Goal: Task Accomplishment & Management: Manage account settings

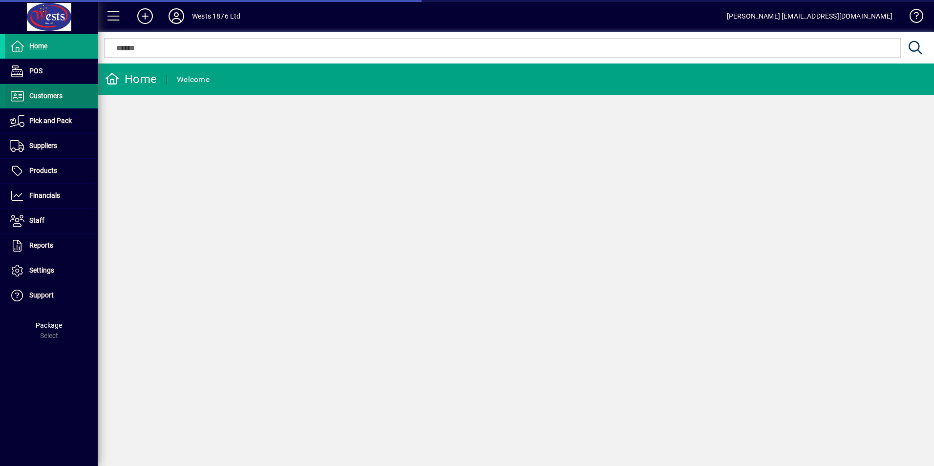
click at [42, 87] on span at bounding box center [51, 96] width 93 height 23
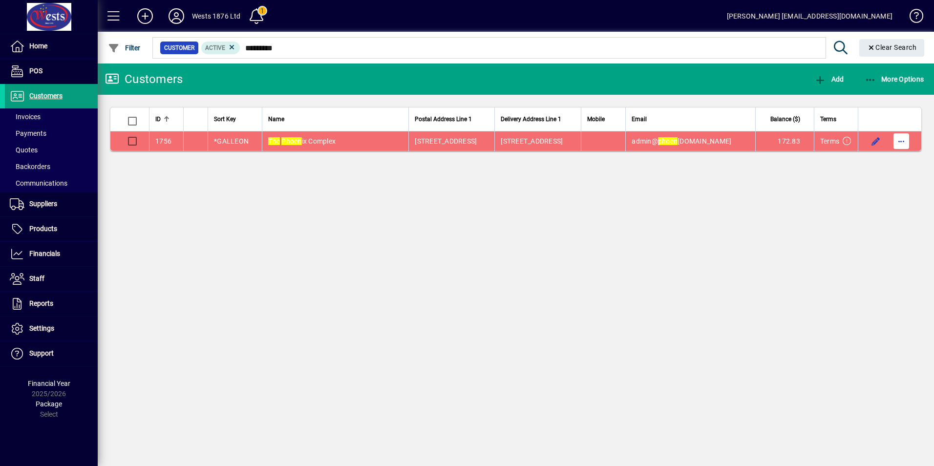
click at [905, 147] on span "button" at bounding box center [901, 141] width 23 height 23
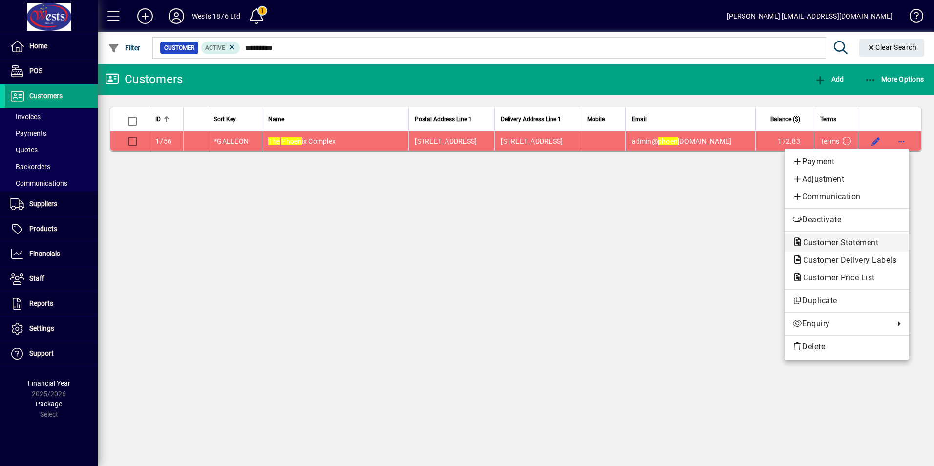
click at [817, 247] on span "Customer Statement" at bounding box center [838, 242] width 91 height 9
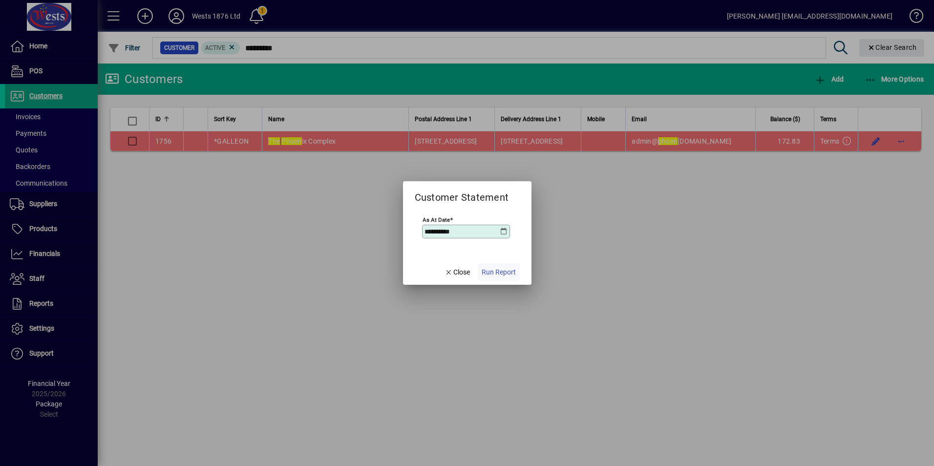
click at [505, 270] on span "Run Report" at bounding box center [499, 272] width 34 height 10
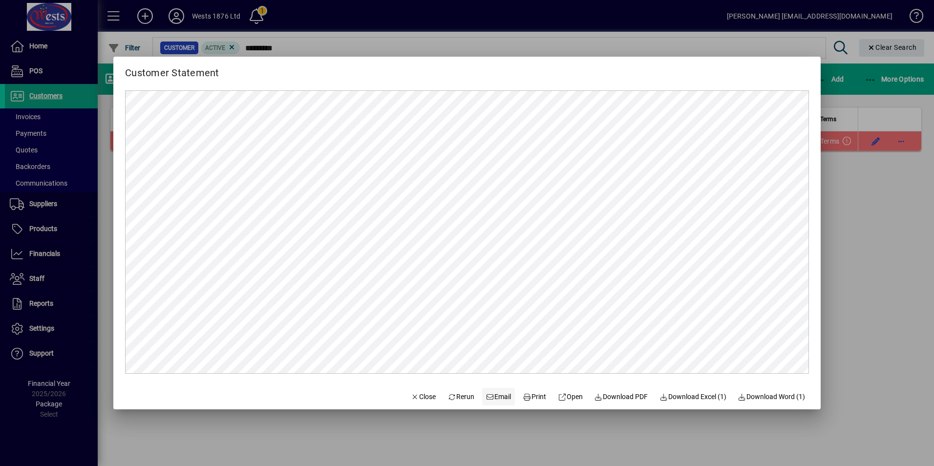
click at [495, 395] on span "Email" at bounding box center [498, 397] width 25 height 10
click at [411, 397] on icon "button" at bounding box center [415, 397] width 9 height 7
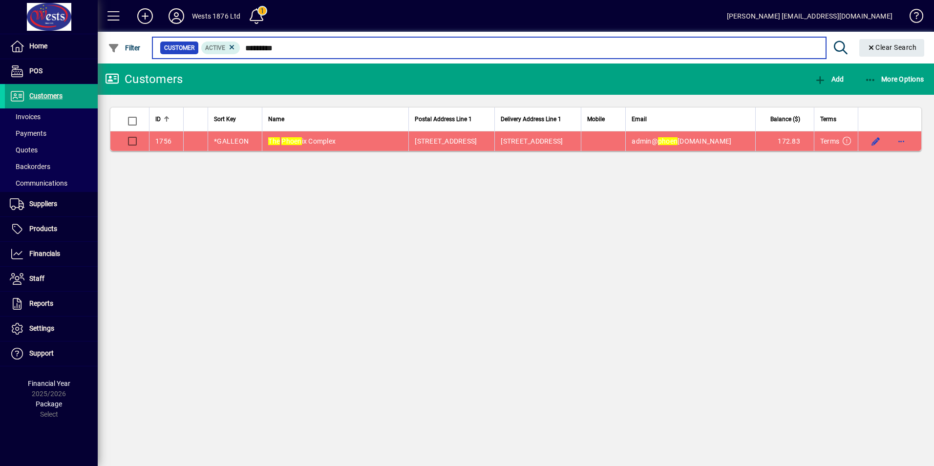
drag, startPoint x: 278, startPoint y: 47, endPoint x: 244, endPoint y: 49, distance: 33.8
click at [244, 49] on input "*********" at bounding box center [529, 48] width 578 height 14
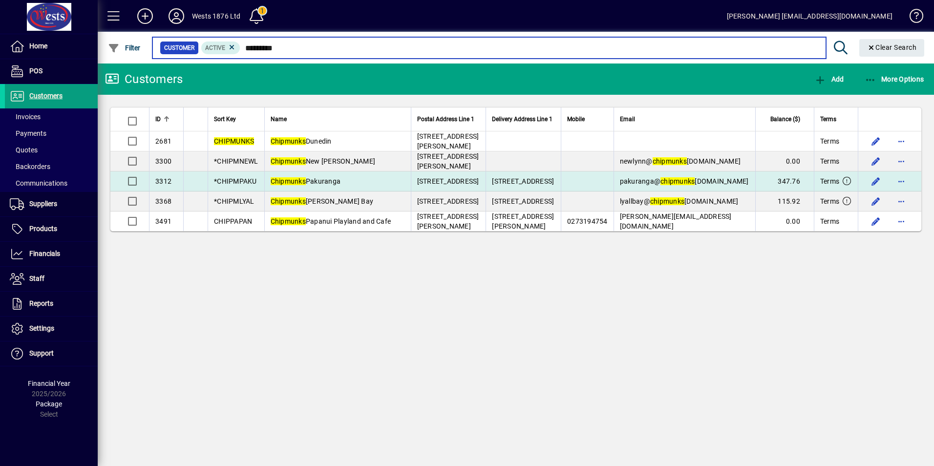
type input "*********"
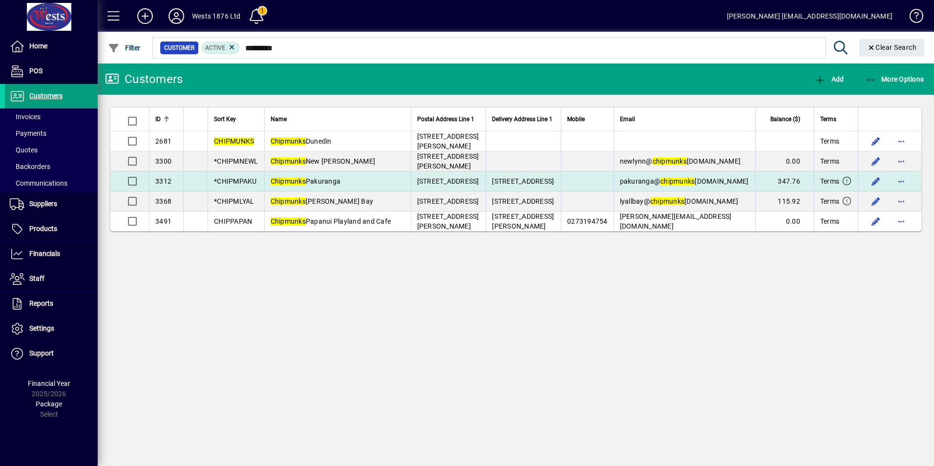
click at [367, 180] on td "Chipmunks Pakuranga" at bounding box center [337, 182] width 147 height 20
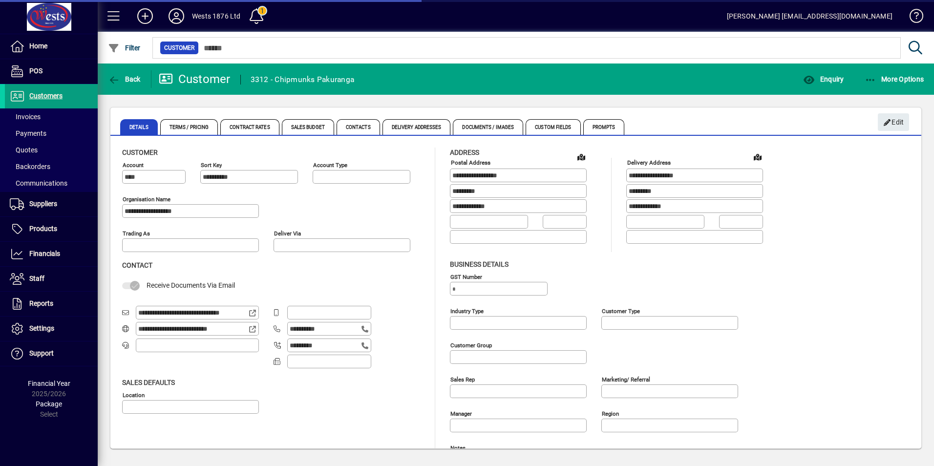
type input "**********"
click at [194, 131] on span "Terms / Pricing" at bounding box center [189, 127] width 58 height 16
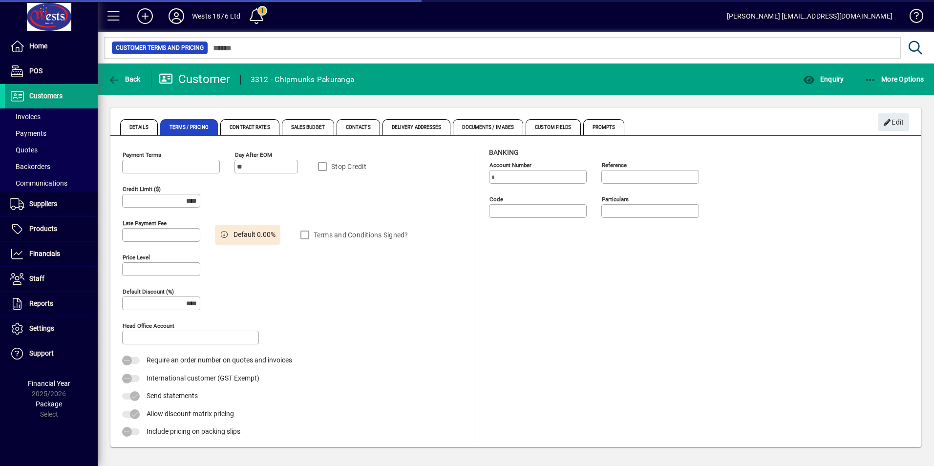
type input "**********"
type input "*********"
click at [905, 120] on span "button" at bounding box center [893, 121] width 31 height 23
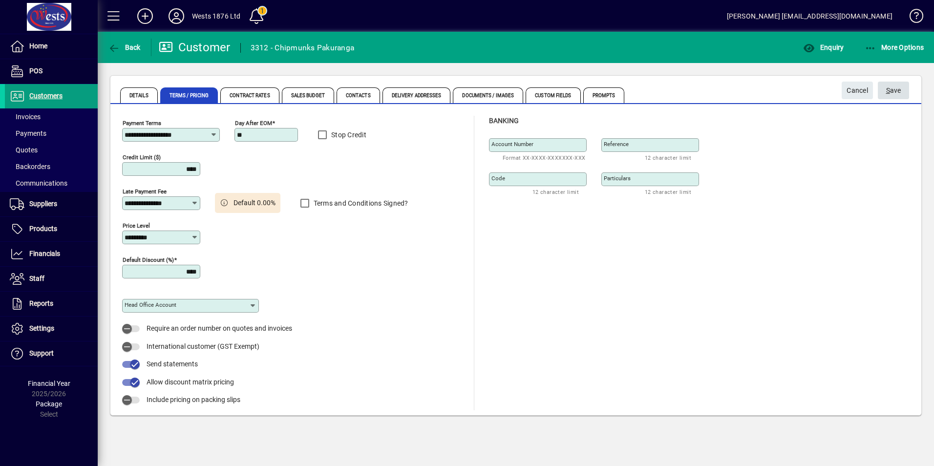
click at [908, 89] on span "submit" at bounding box center [893, 90] width 31 height 23
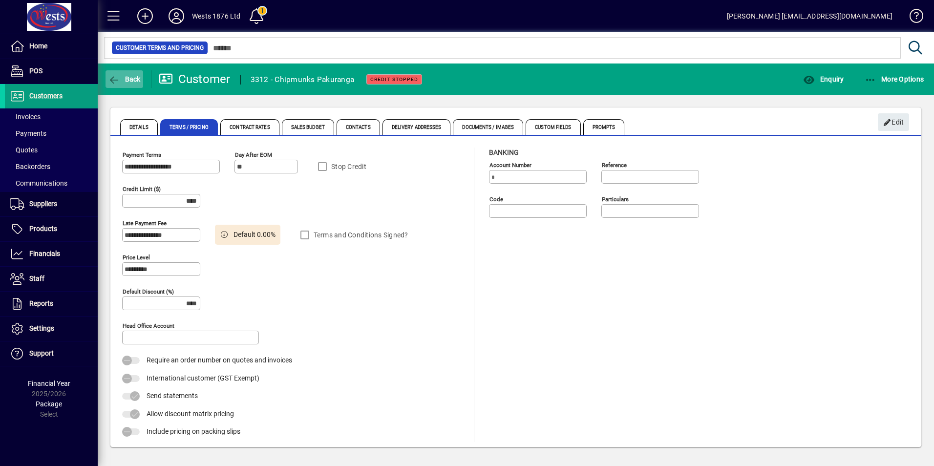
click at [121, 77] on span "Back" at bounding box center [124, 79] width 33 height 8
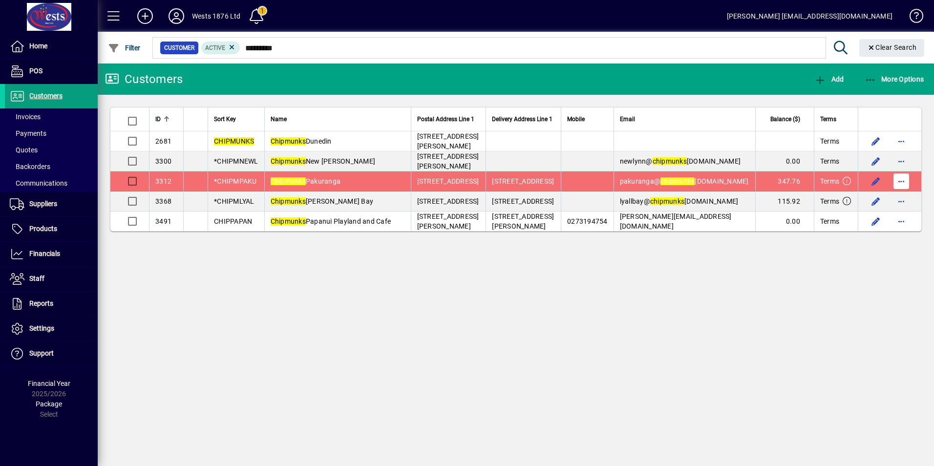
click at [900, 179] on span "button" at bounding box center [901, 181] width 23 height 23
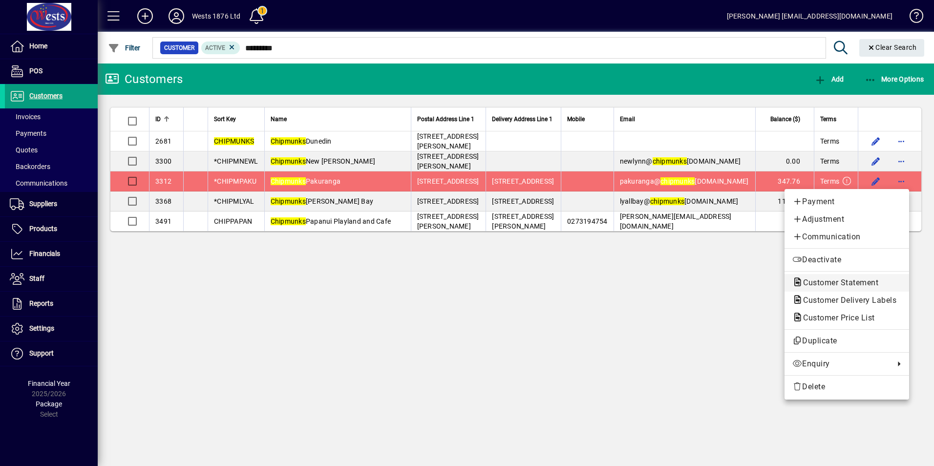
click at [846, 282] on span "Customer Statement" at bounding box center [838, 282] width 91 height 9
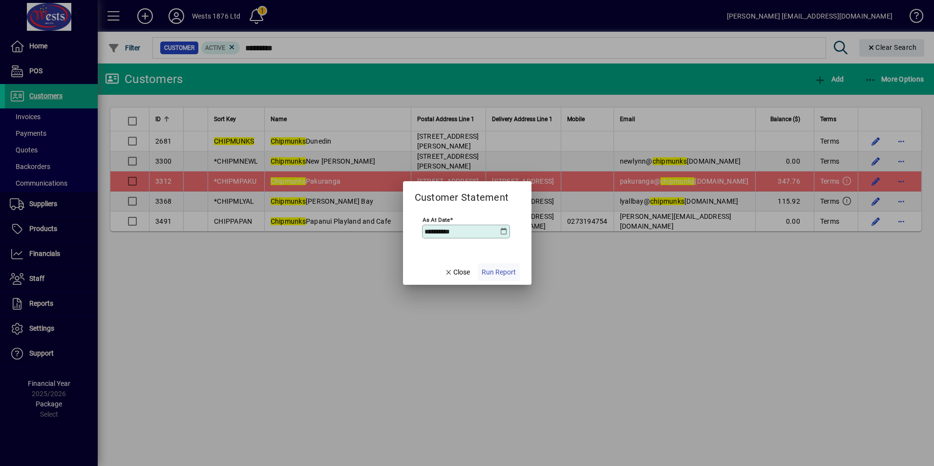
click at [498, 269] on span "Run Report" at bounding box center [499, 272] width 34 height 10
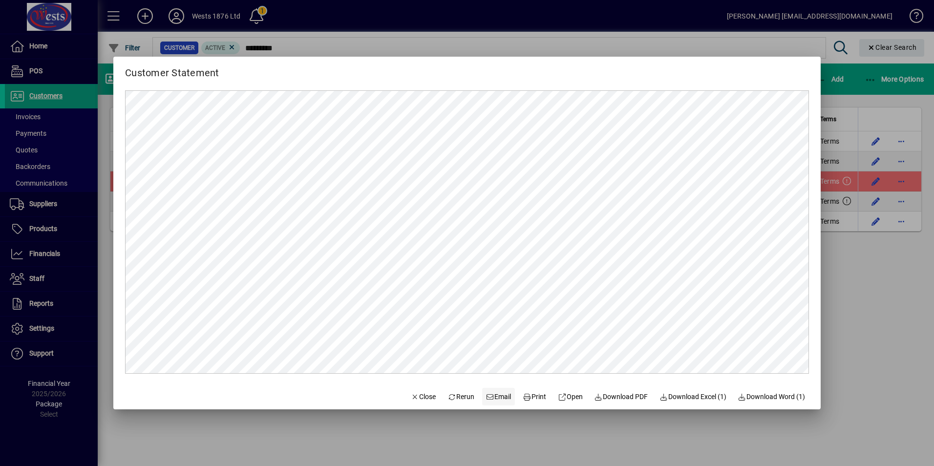
click at [497, 392] on span "Email" at bounding box center [498, 397] width 25 height 10
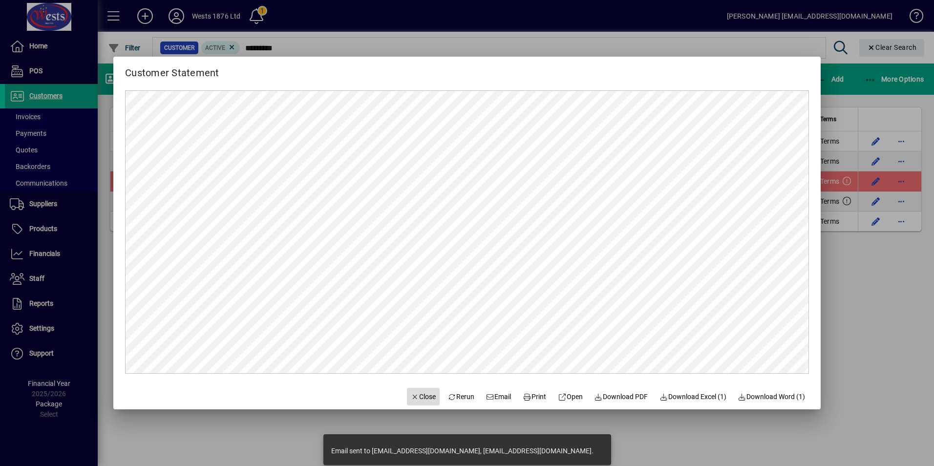
click at [411, 399] on span "Close" at bounding box center [423, 397] width 25 height 10
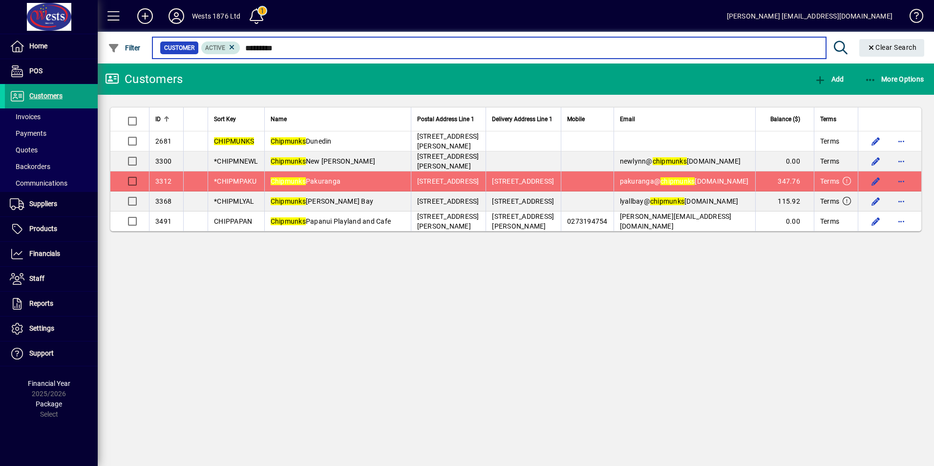
drag, startPoint x: 297, startPoint y: 45, endPoint x: 238, endPoint y: 53, distance: 60.1
click at [238, 53] on div "Customer Active *********" at bounding box center [489, 48] width 659 height 14
type input "*"
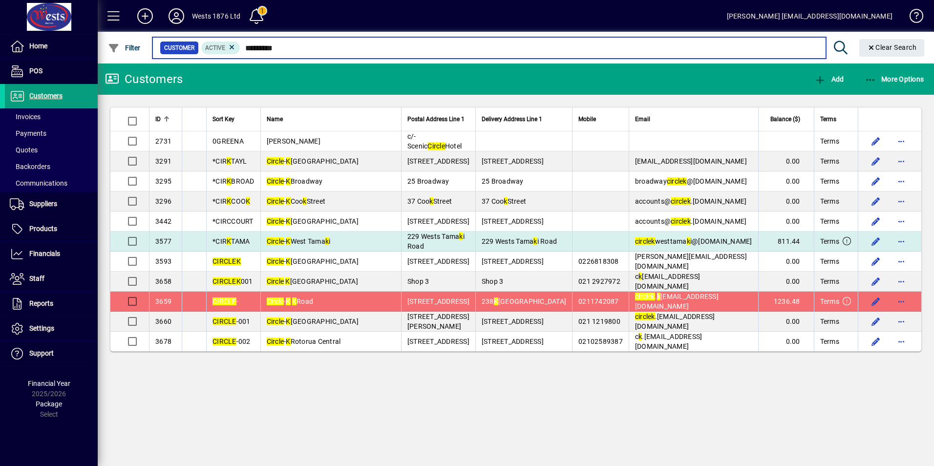
type input "********"
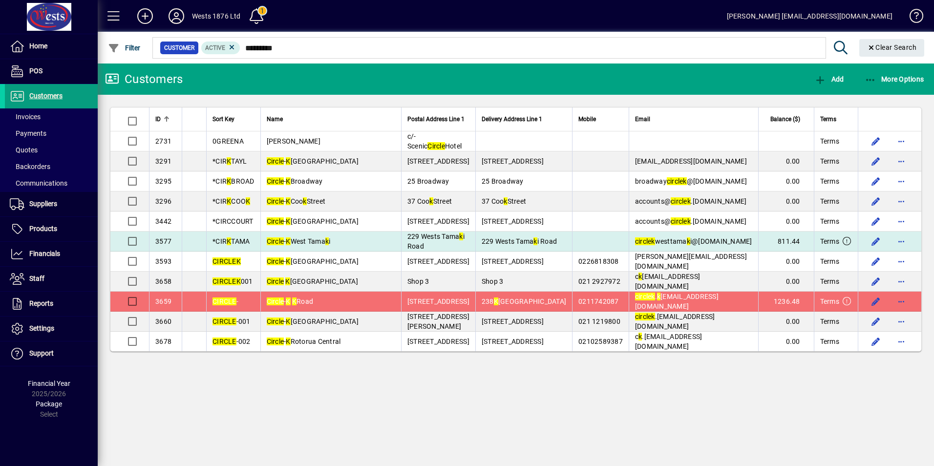
click at [353, 244] on td "Circle - K West Tama k i" at bounding box center [330, 242] width 141 height 20
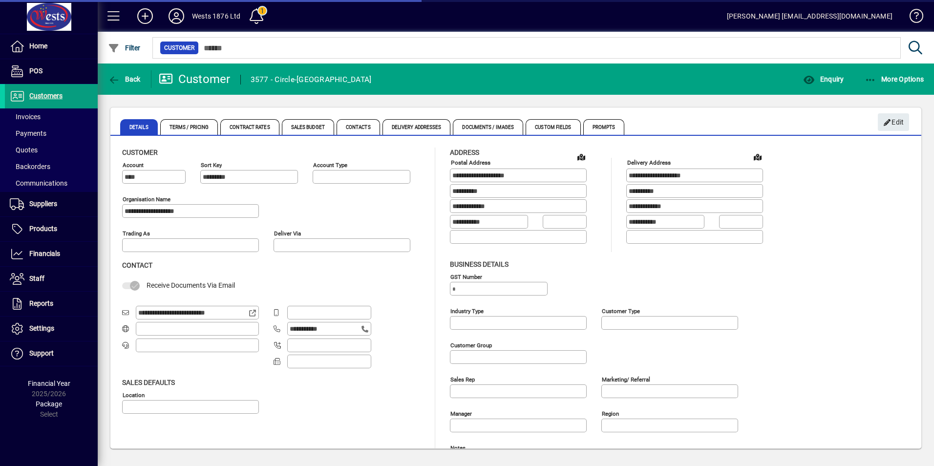
type input "**********"
click at [179, 121] on span "Terms / Pricing" at bounding box center [189, 127] width 58 height 16
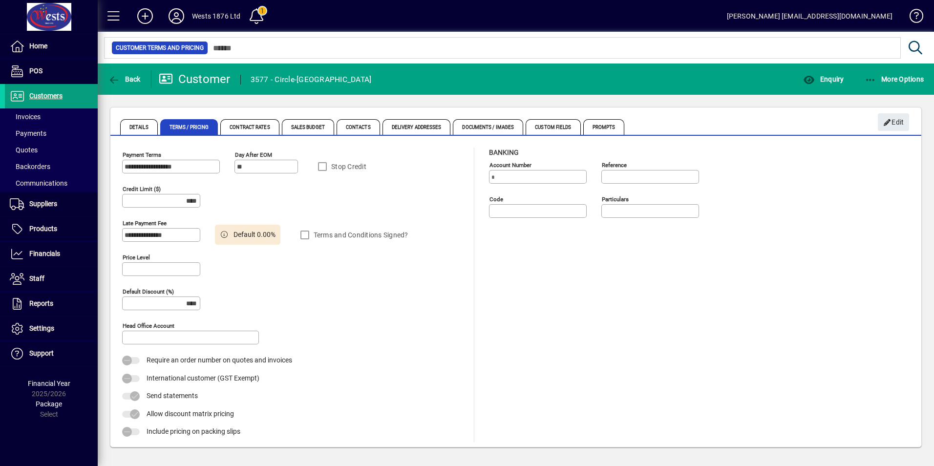
type input "*********"
click at [894, 125] on span "Edit" at bounding box center [894, 122] width 21 height 16
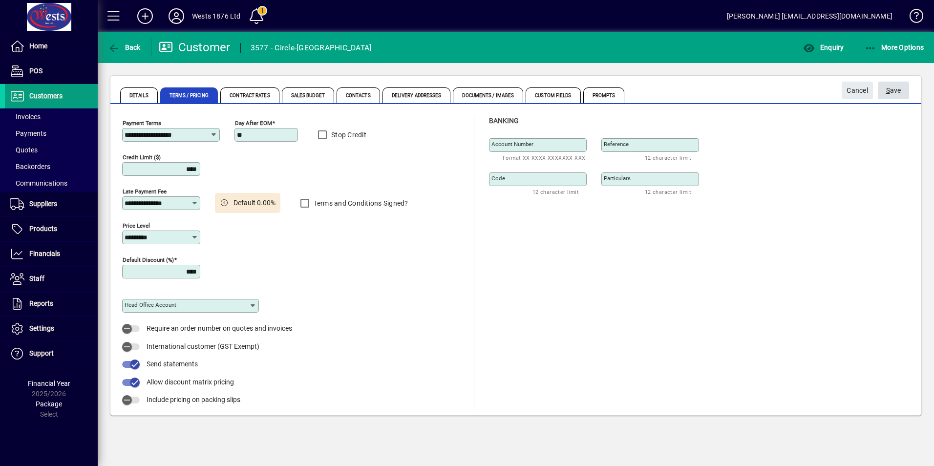
click at [897, 92] on span "S ave" at bounding box center [893, 91] width 15 height 16
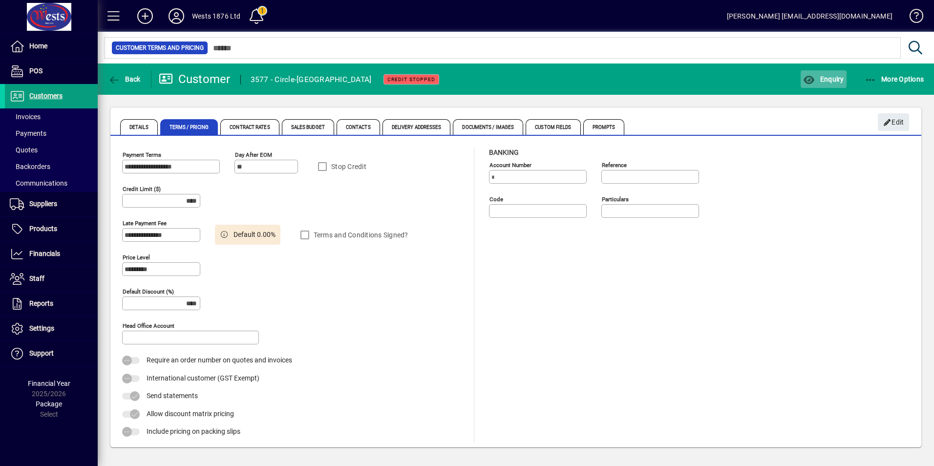
click at [831, 75] on span "Enquiry" at bounding box center [823, 79] width 41 height 8
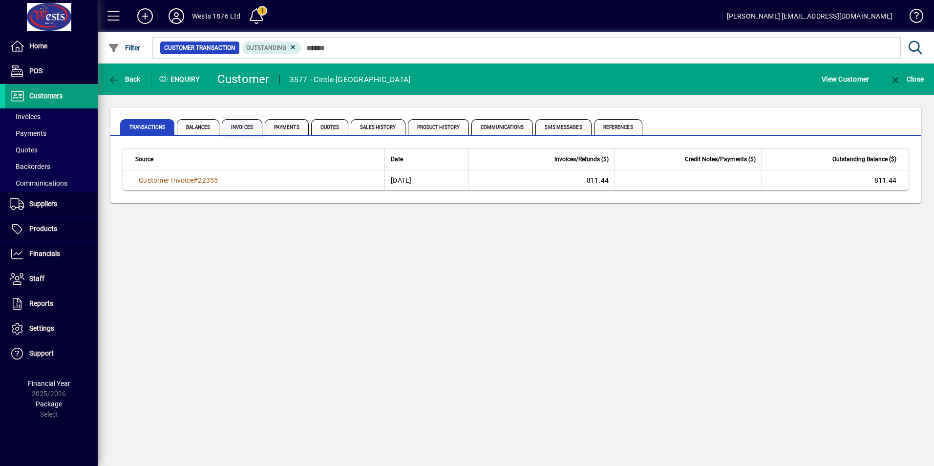
click at [244, 125] on span "Invoices" at bounding box center [242, 127] width 41 height 16
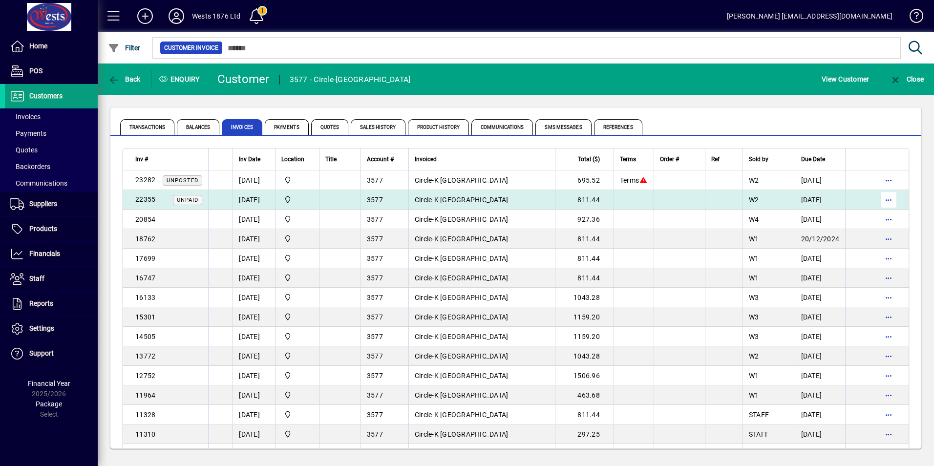
click at [881, 203] on span "button" at bounding box center [888, 199] width 23 height 23
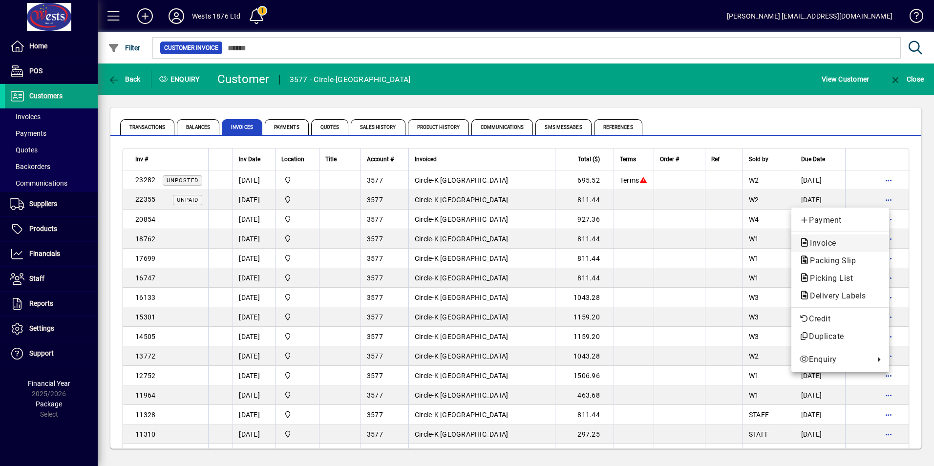
click at [823, 243] on span "Invoice" at bounding box center [820, 242] width 42 height 9
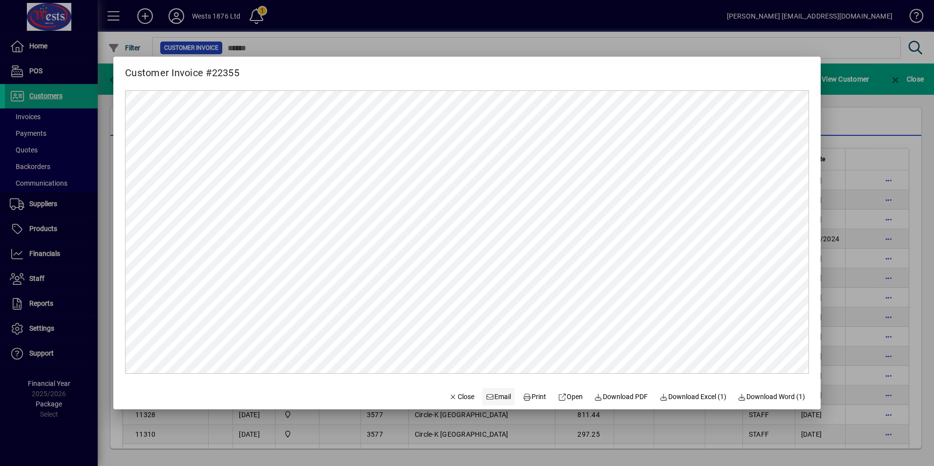
click at [489, 396] on span "Email" at bounding box center [498, 397] width 25 height 10
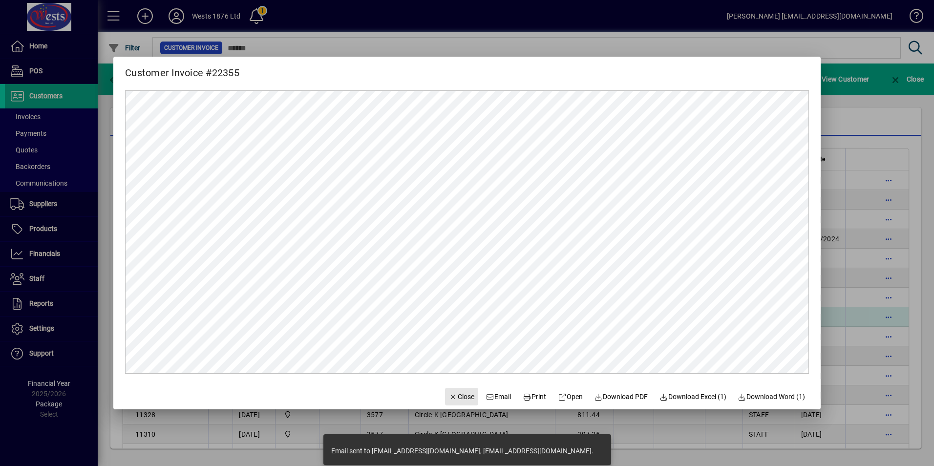
drag, startPoint x: 453, startPoint y: 393, endPoint x: 444, endPoint y: 316, distance: 78.2
click at [453, 393] on span "Close" at bounding box center [461, 397] width 25 height 10
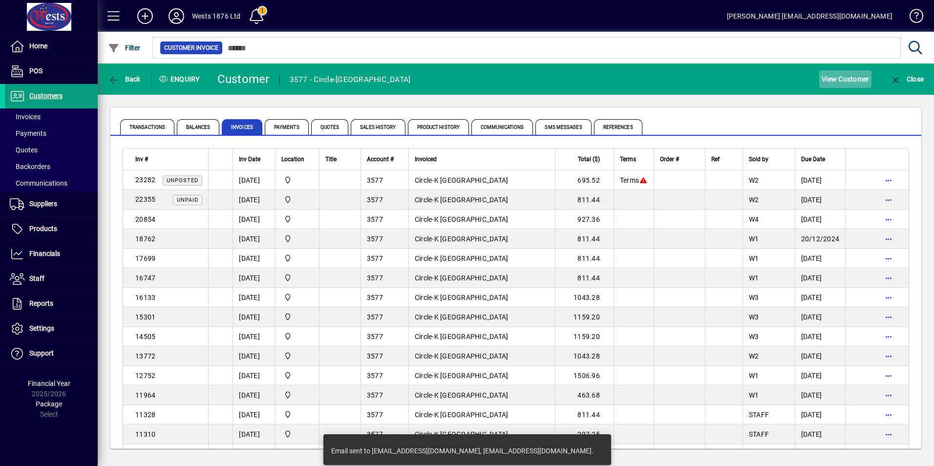
click at [843, 80] on span "View Customer" at bounding box center [845, 79] width 47 height 16
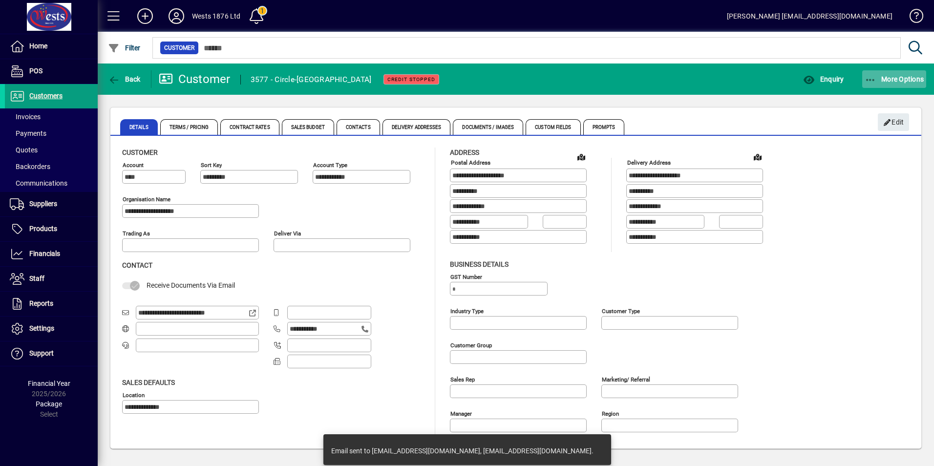
click at [866, 80] on icon "button" at bounding box center [871, 80] width 12 height 10
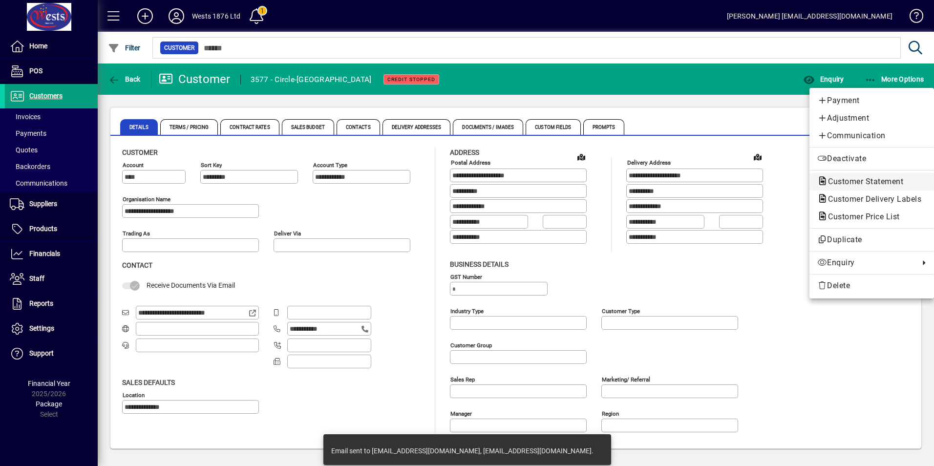
click at [856, 177] on span "Customer Statement" at bounding box center [863, 181] width 91 height 9
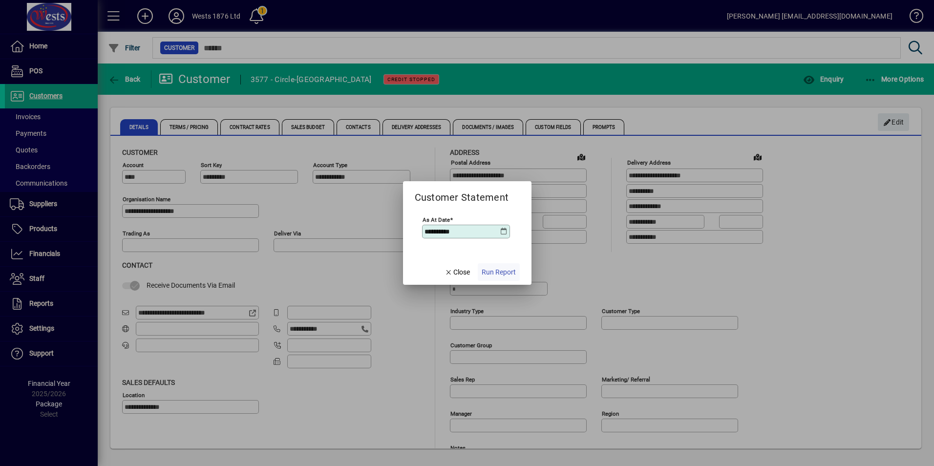
click at [503, 268] on span "Run Report" at bounding box center [499, 272] width 34 height 10
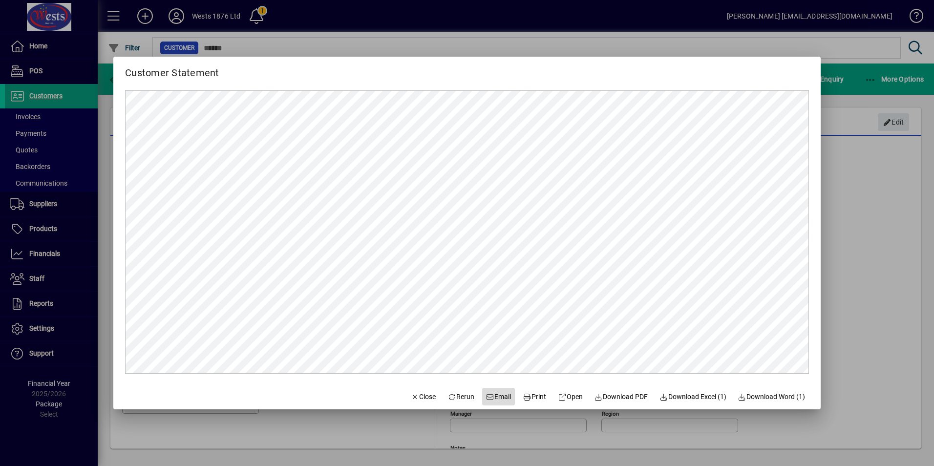
click at [492, 396] on span "Email" at bounding box center [498, 397] width 25 height 10
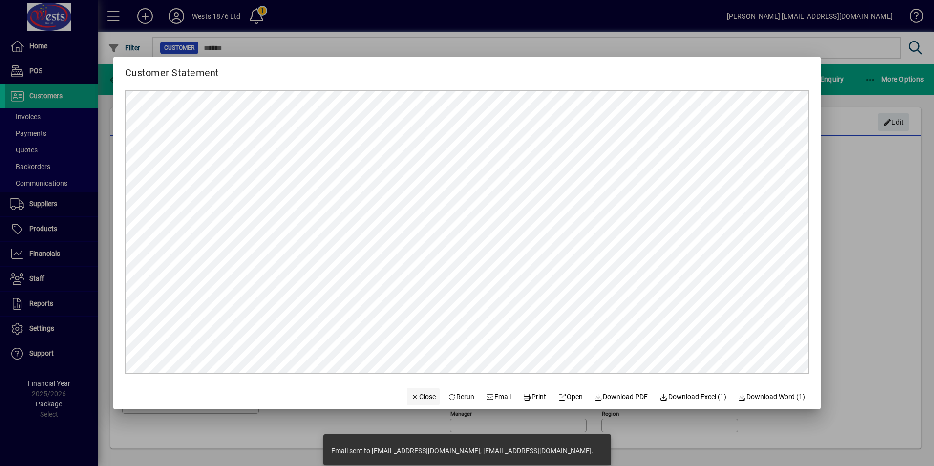
click at [413, 396] on span "Close" at bounding box center [423, 397] width 25 height 10
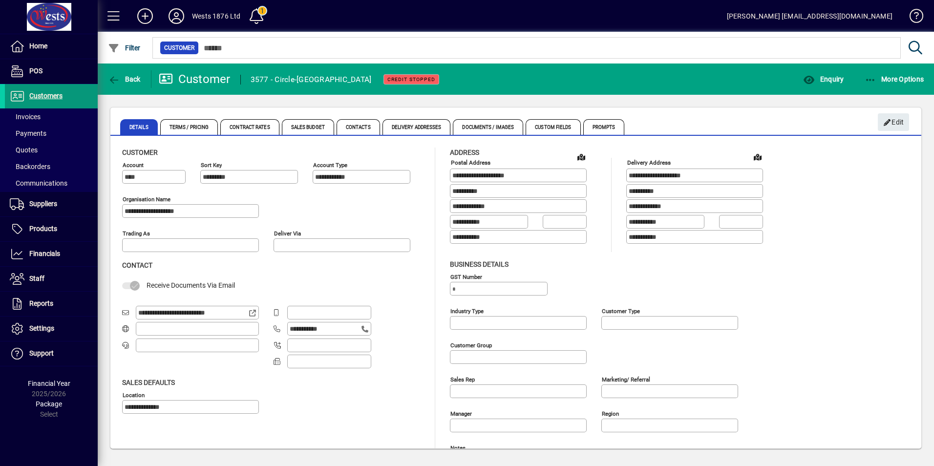
click at [42, 96] on span "Customers" at bounding box center [45, 96] width 33 height 8
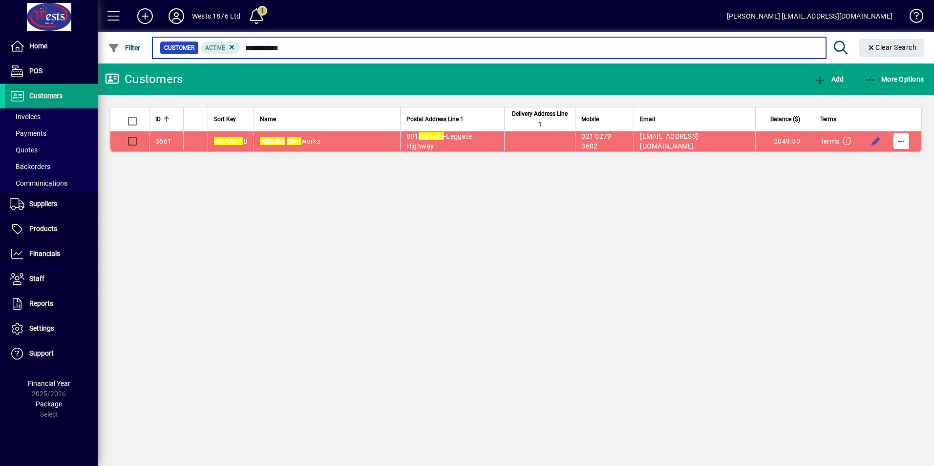
type input "**********"
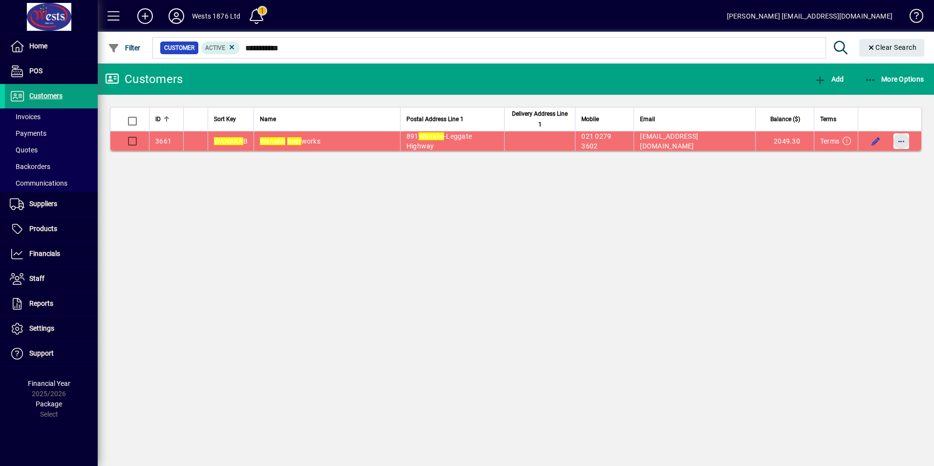
click at [905, 141] on span "button" at bounding box center [901, 141] width 23 height 23
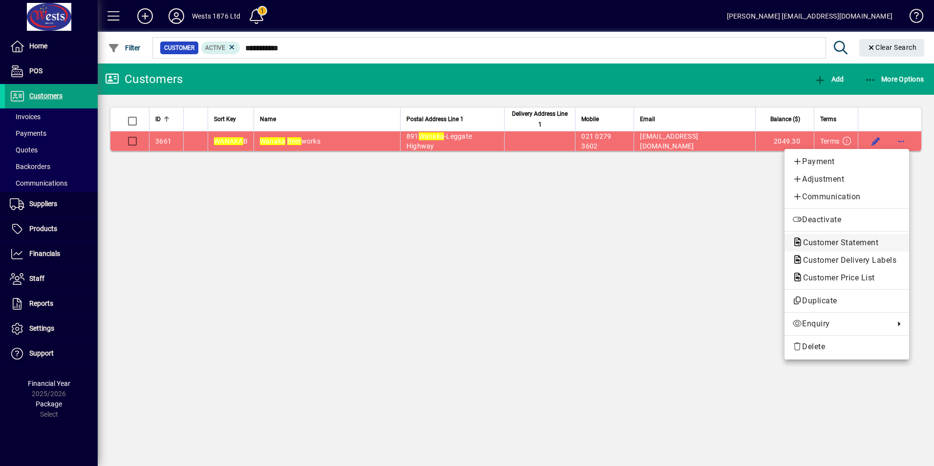
click at [827, 237] on button "Customer Statement" at bounding box center [847, 243] width 125 height 18
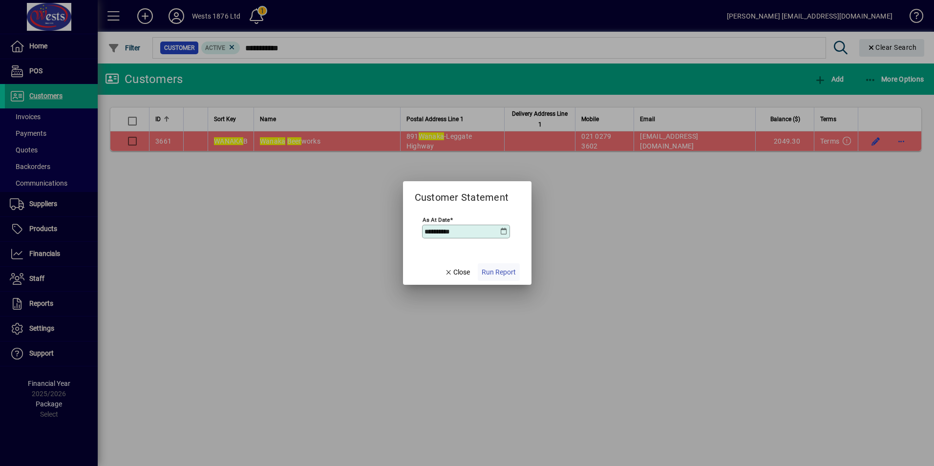
click at [510, 264] on span "button" at bounding box center [499, 271] width 42 height 23
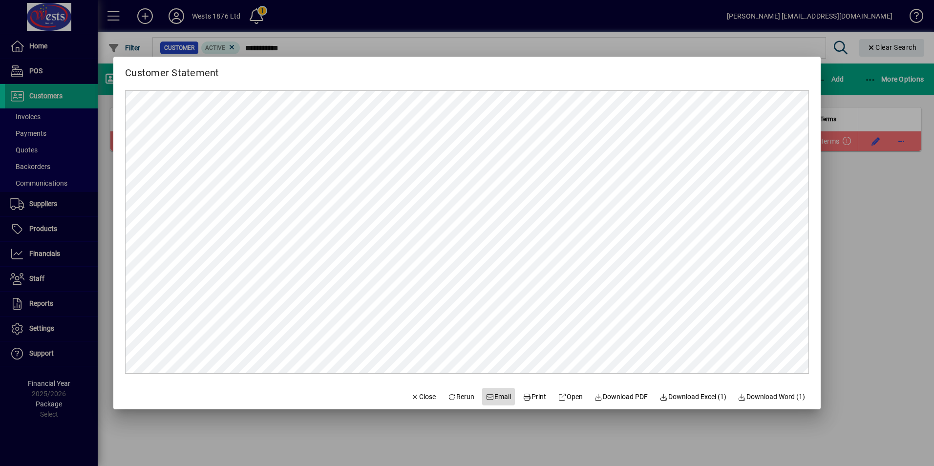
click at [496, 394] on span "Email" at bounding box center [498, 397] width 25 height 10
click at [411, 399] on span "Close" at bounding box center [423, 397] width 25 height 10
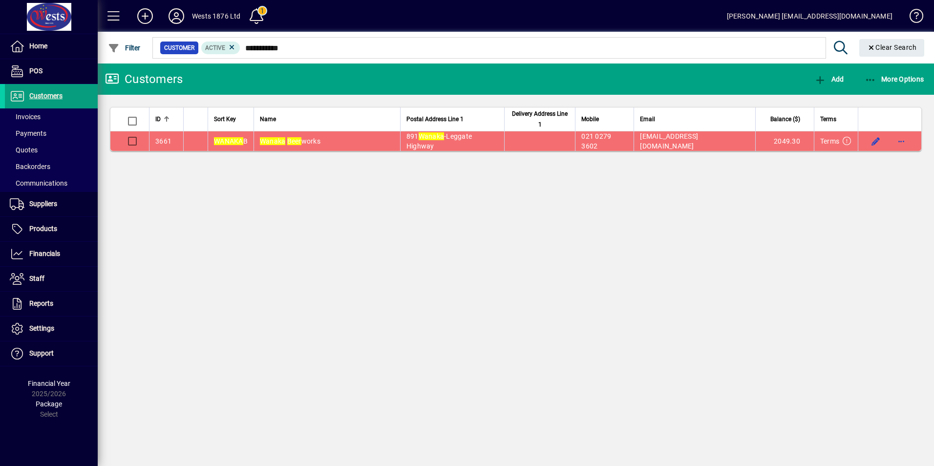
drag, startPoint x: 50, startPoint y: 93, endPoint x: 270, endPoint y: 61, distance: 222.7
click at [50, 93] on span "Customers" at bounding box center [45, 96] width 33 height 8
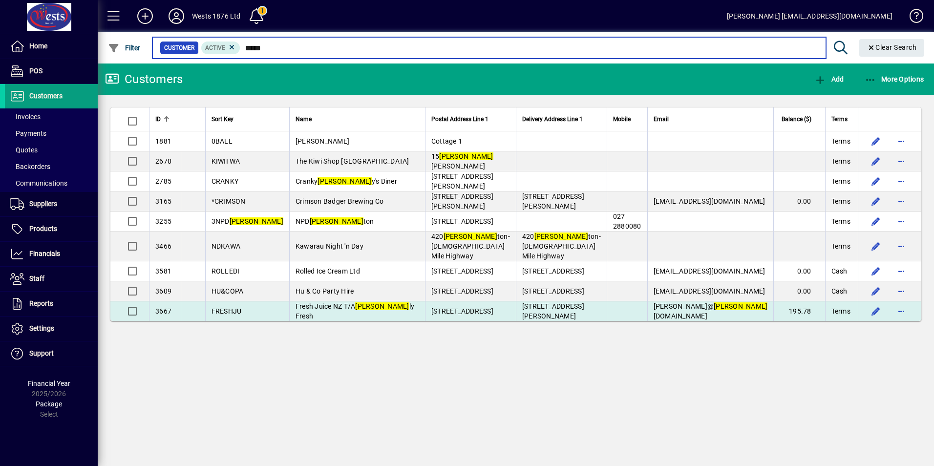
type input "*****"
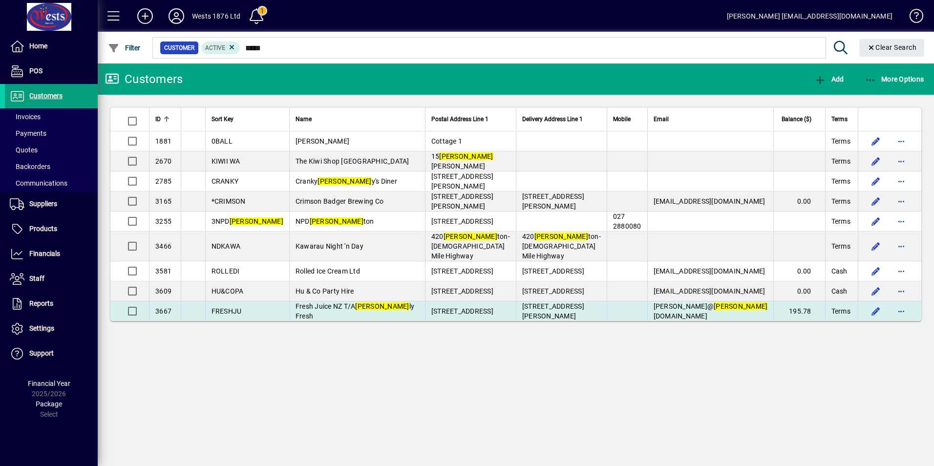
click at [383, 310] on td "Fresh Juice NZ T/A Frank ly Fresh" at bounding box center [357, 312] width 136 height 20
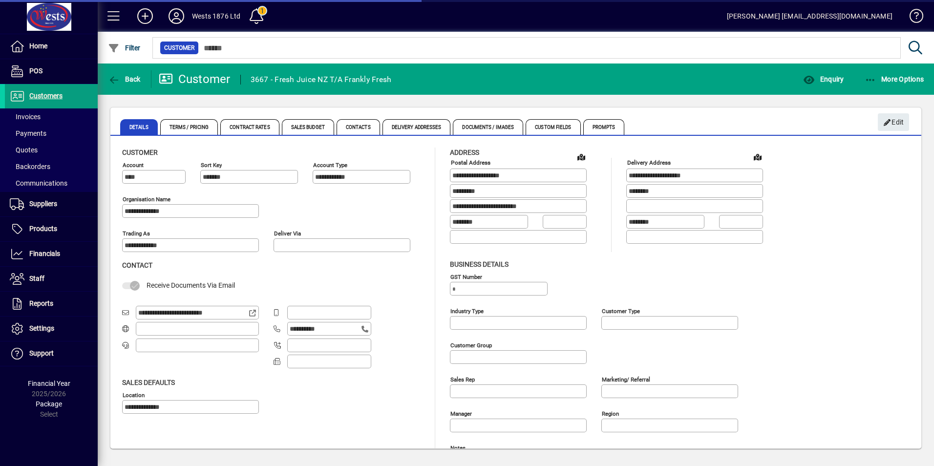
type input "**********"
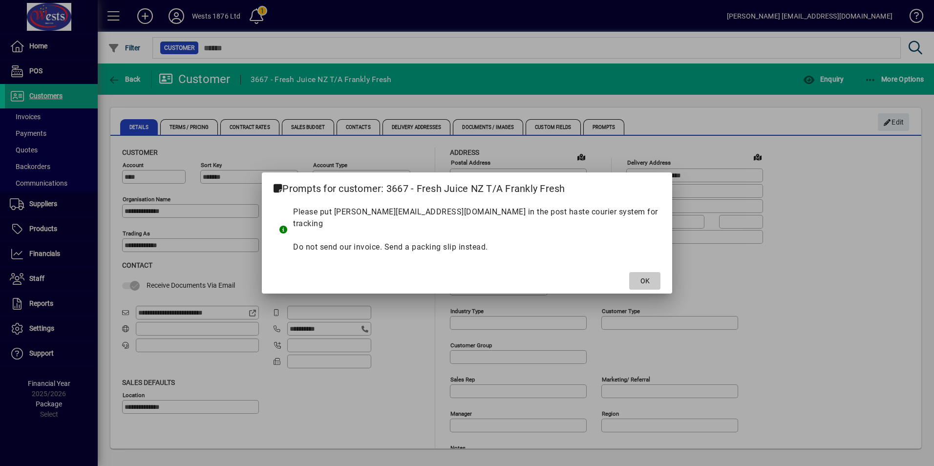
drag, startPoint x: 615, startPoint y: 270, endPoint x: 801, endPoint y: 59, distance: 281.8
click at [641, 276] on span "OK" at bounding box center [645, 281] width 9 height 10
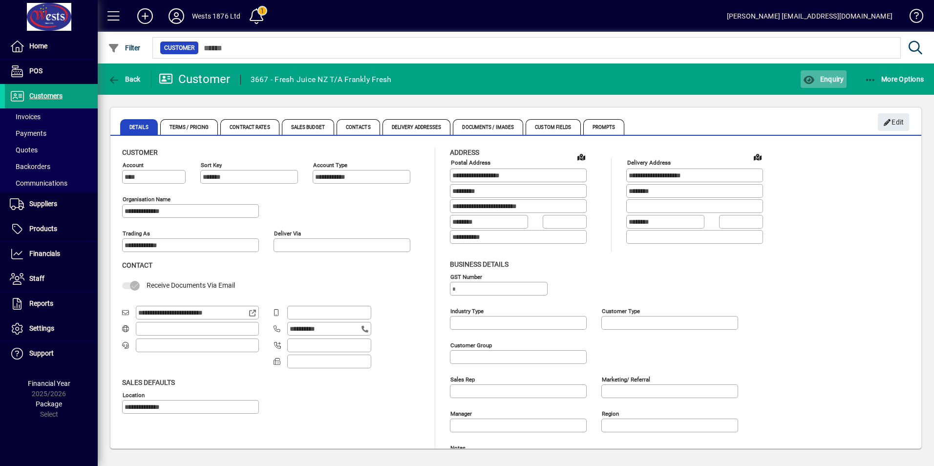
click at [833, 75] on span "Enquiry" at bounding box center [823, 79] width 41 height 8
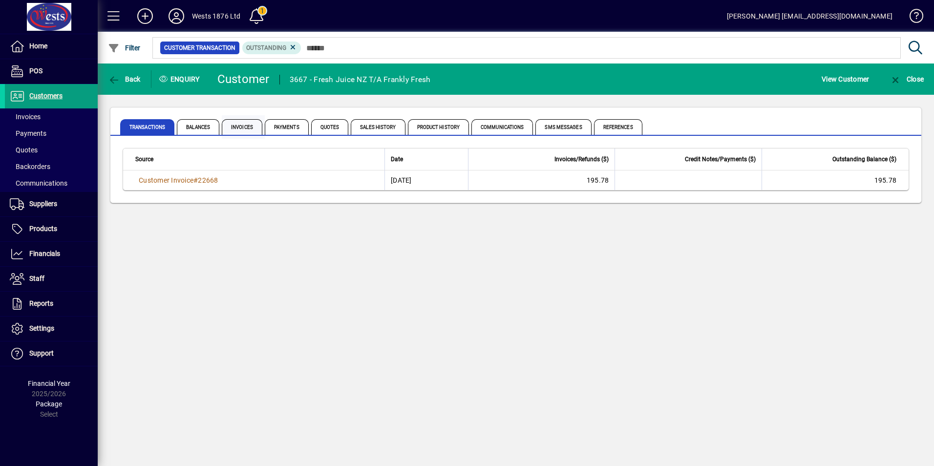
click at [245, 131] on span "Invoices" at bounding box center [242, 127] width 41 height 16
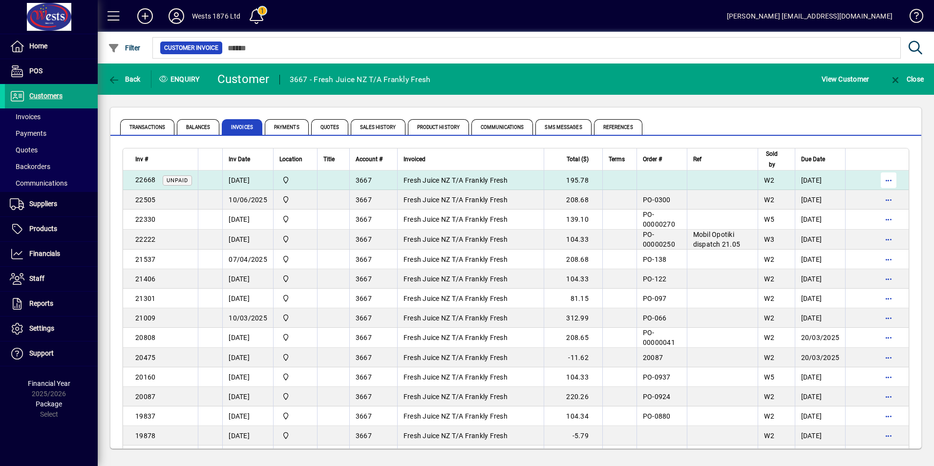
click at [881, 179] on span "button" at bounding box center [888, 180] width 23 height 23
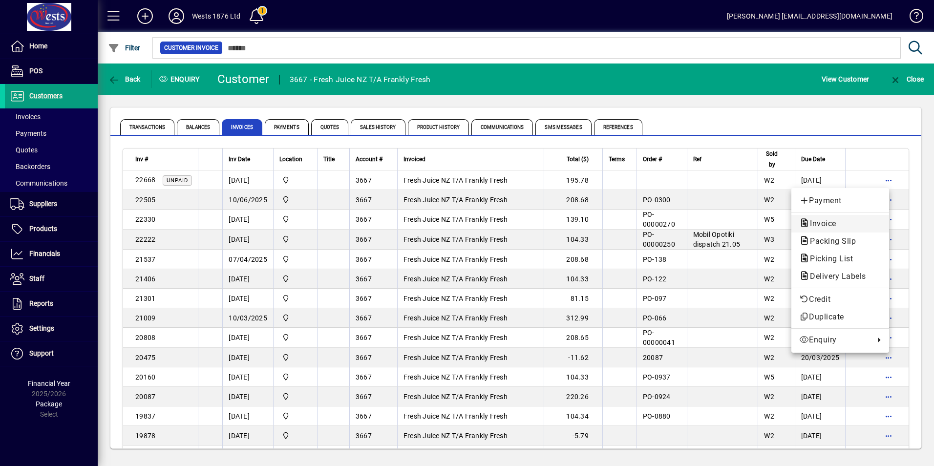
click at [829, 222] on span "Invoice" at bounding box center [820, 223] width 42 height 9
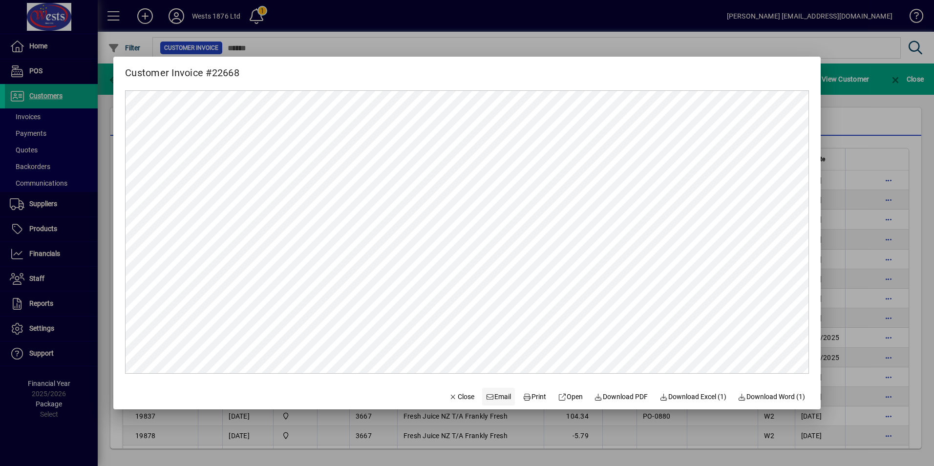
click at [491, 395] on span "Email" at bounding box center [498, 397] width 25 height 10
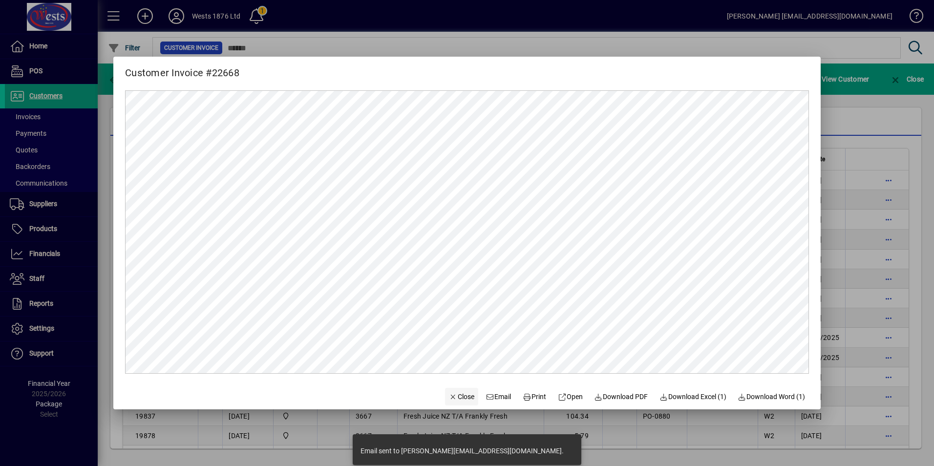
click at [458, 398] on span "Close" at bounding box center [461, 397] width 25 height 10
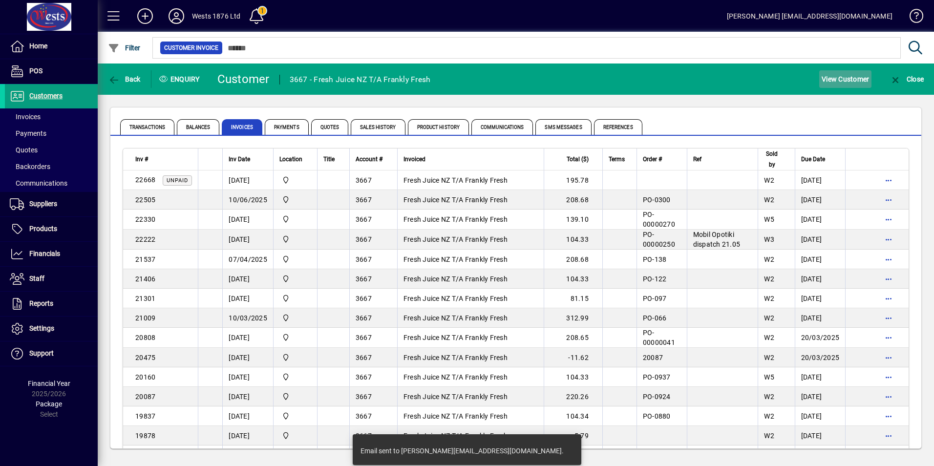
click at [850, 84] on span "View Customer" at bounding box center [845, 79] width 47 height 16
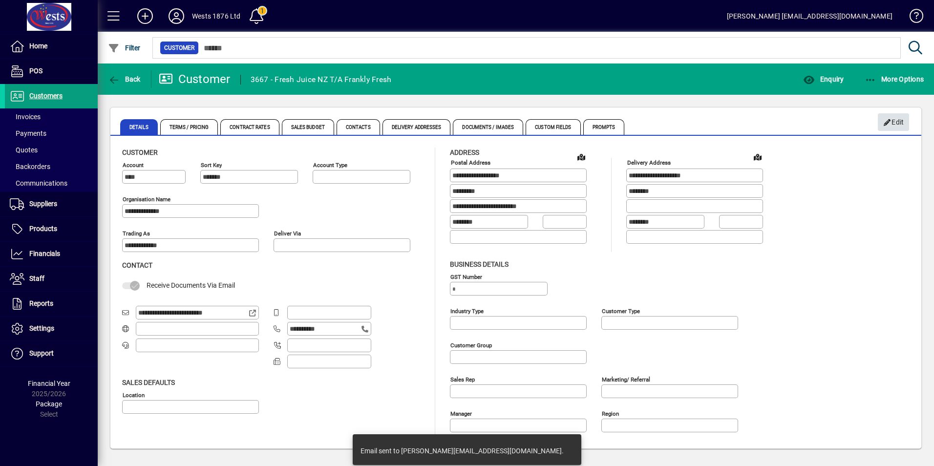
type input "**********"
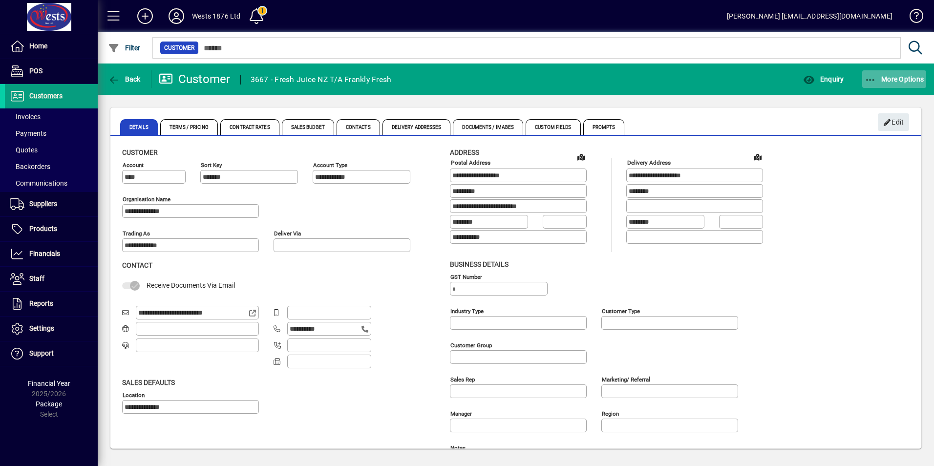
click at [873, 80] on icon "button" at bounding box center [871, 80] width 12 height 10
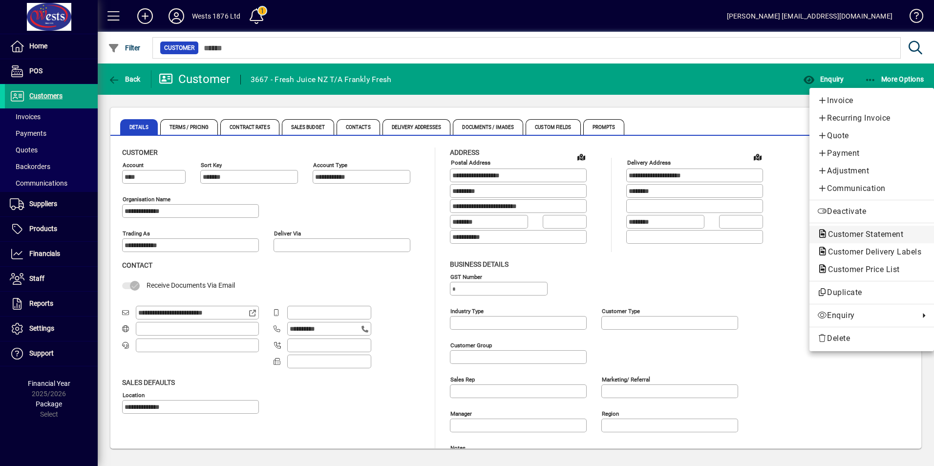
click at [830, 239] on span "Customer Statement" at bounding box center [872, 235] width 109 height 12
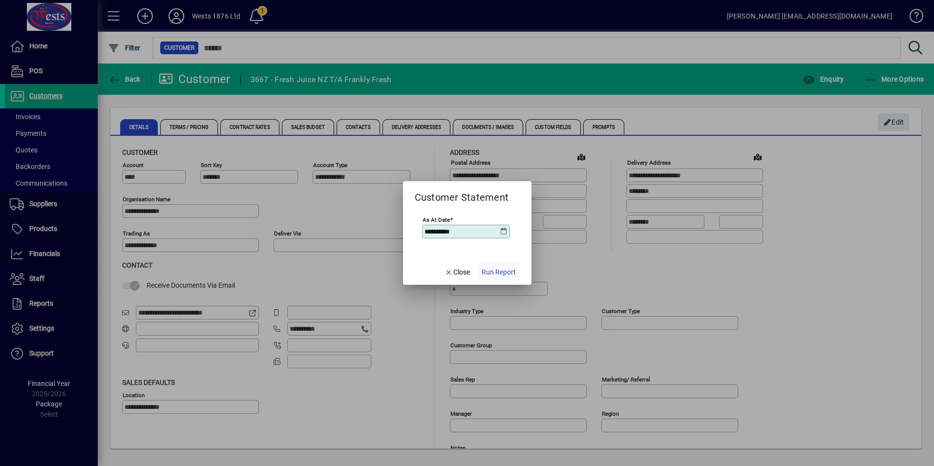
click at [505, 270] on span "Run Report" at bounding box center [499, 272] width 34 height 10
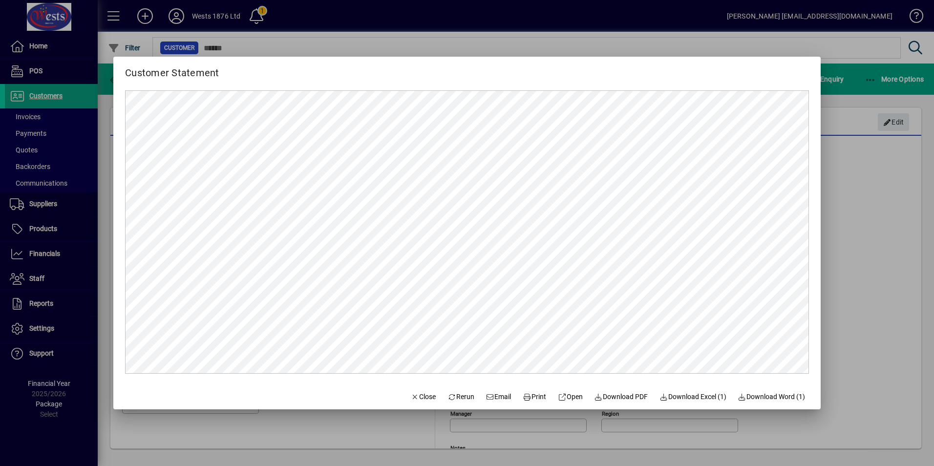
click at [493, 396] on span "Email" at bounding box center [498, 397] width 25 height 10
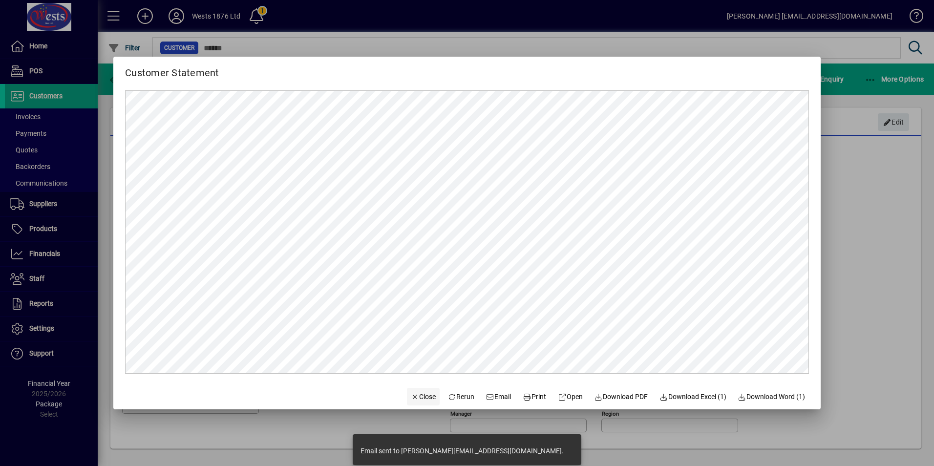
click at [416, 398] on span "Close" at bounding box center [423, 397] width 25 height 10
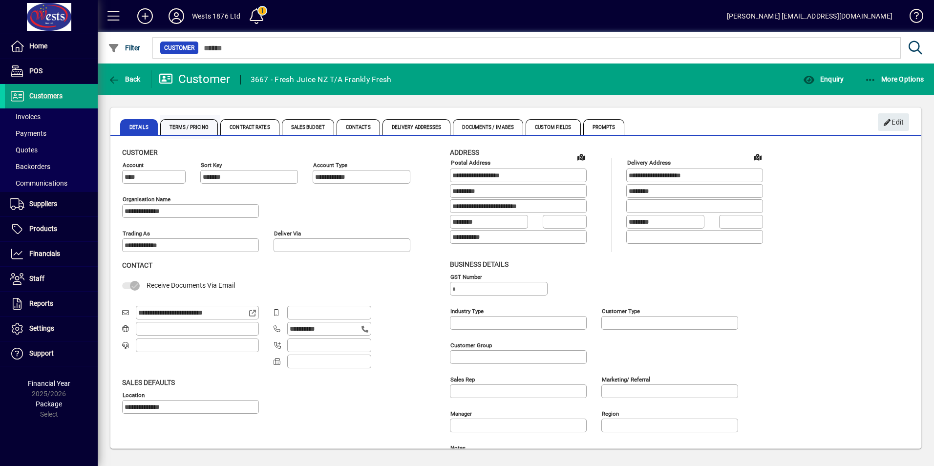
click at [182, 123] on span "Terms / Pricing" at bounding box center [189, 127] width 58 height 16
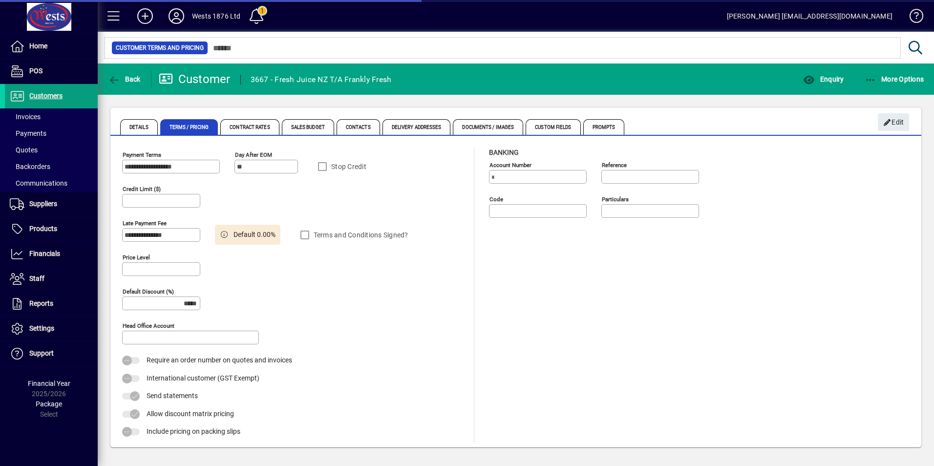
type input "*********"
click at [906, 118] on span "button" at bounding box center [893, 121] width 31 height 23
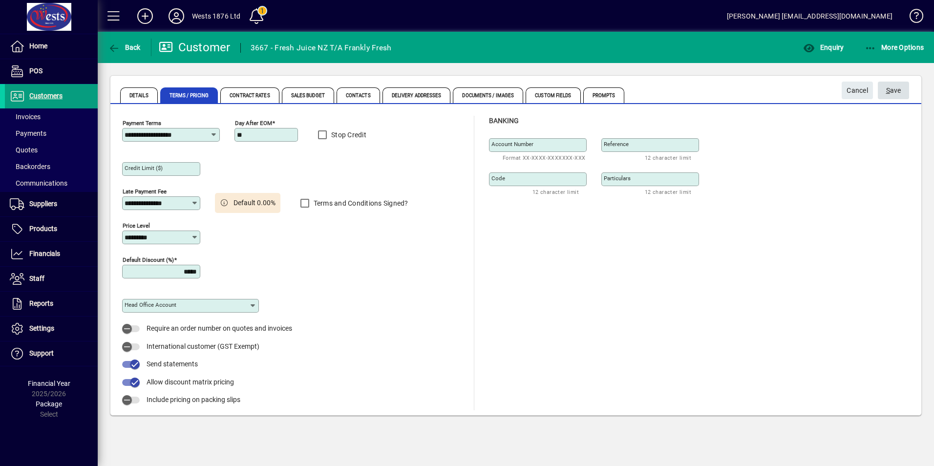
click at [896, 90] on span "S ave" at bounding box center [893, 91] width 15 height 16
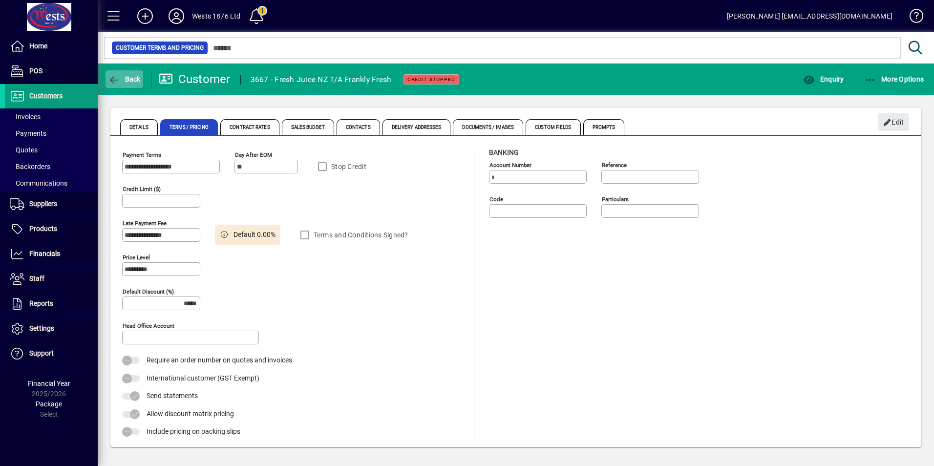
click at [117, 75] on icon "button" at bounding box center [114, 80] width 12 height 10
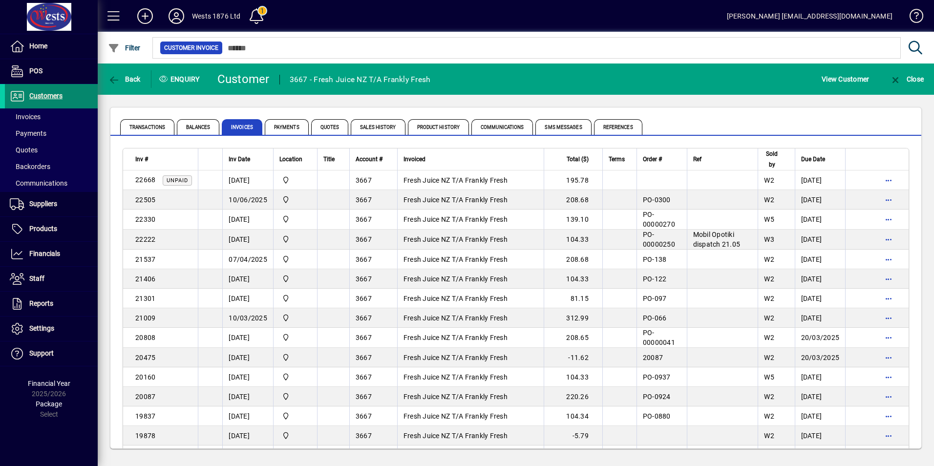
click at [48, 95] on span "Customers" at bounding box center [45, 96] width 33 height 8
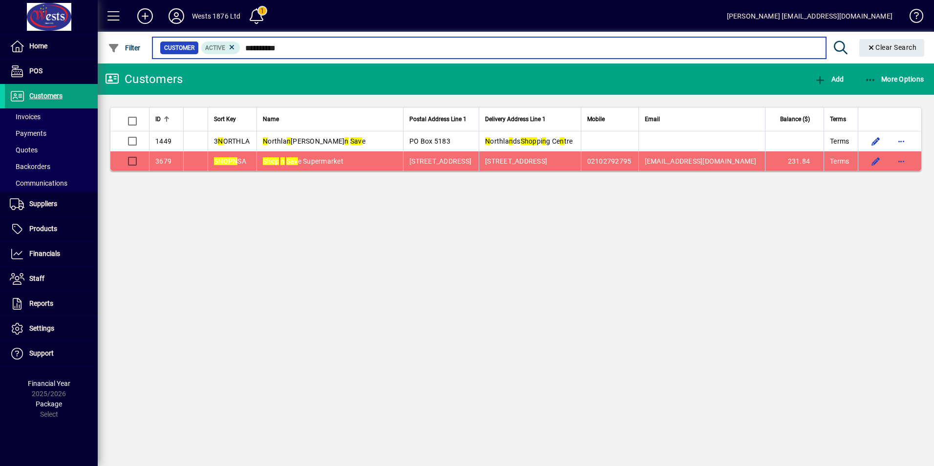
type input "**********"
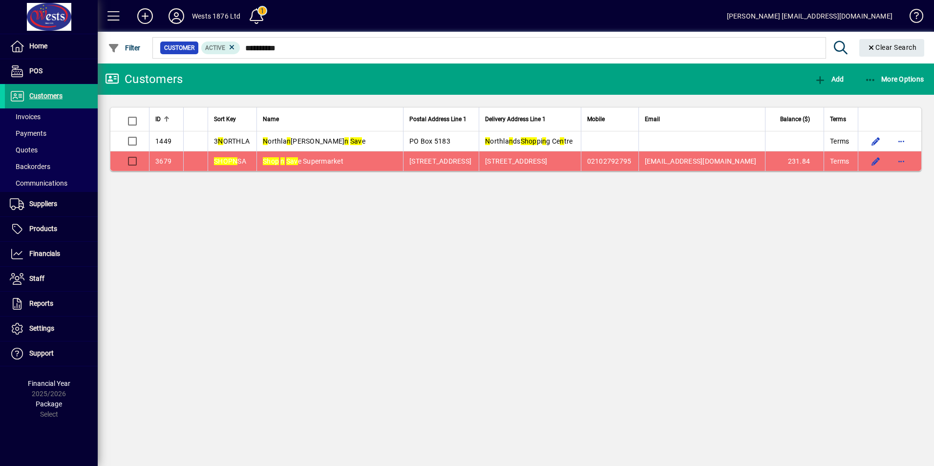
click at [344, 160] on span "Shop n Sav e Supermarket" at bounding box center [303, 161] width 81 height 8
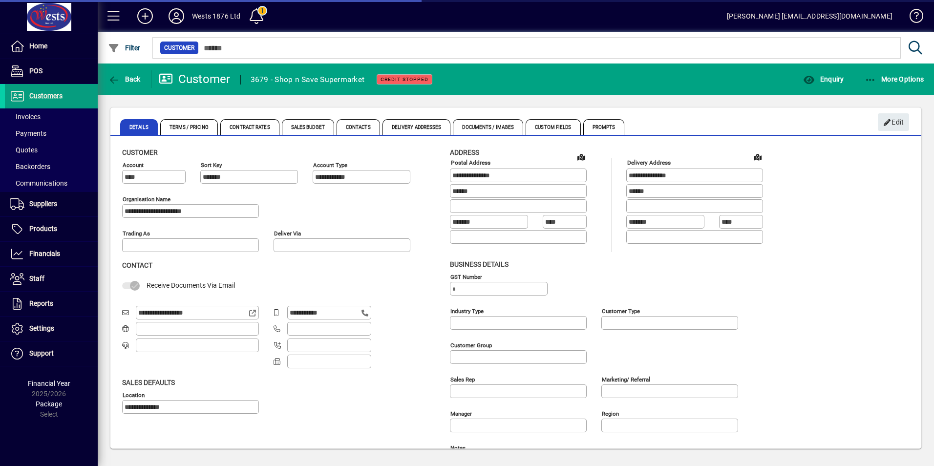
type input "**********"
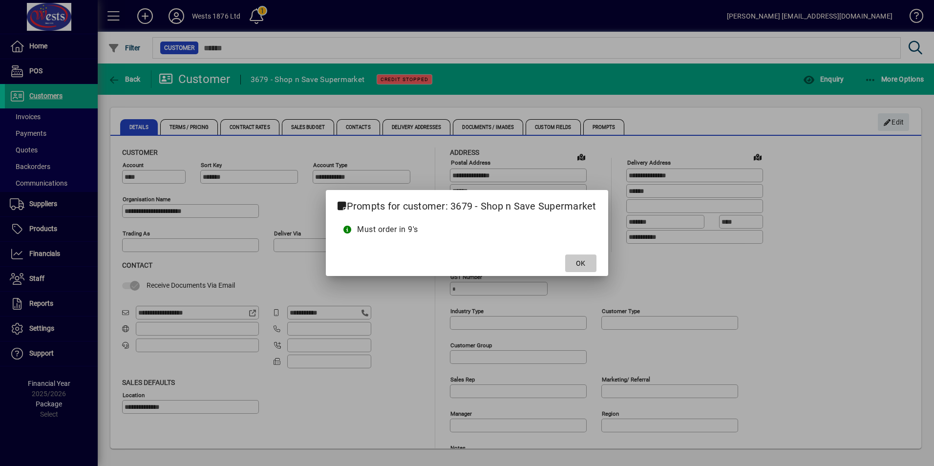
click at [580, 266] on span "OK" at bounding box center [580, 264] width 9 height 10
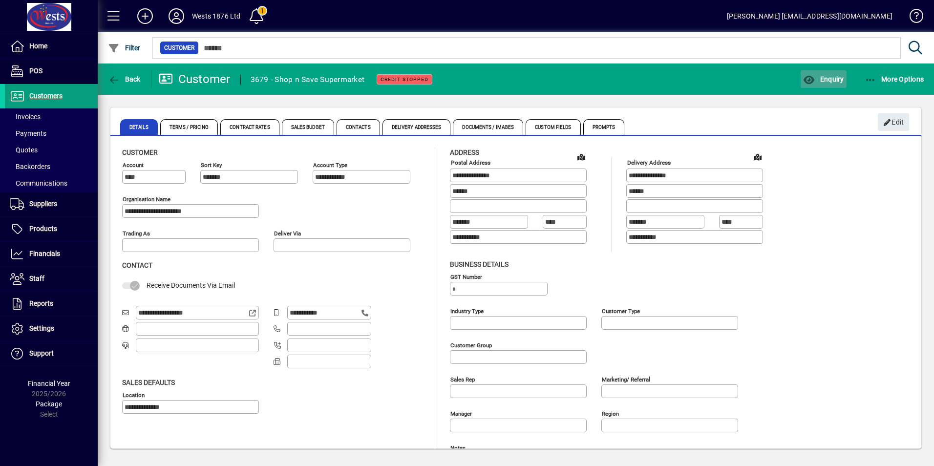
click at [823, 80] on span "Enquiry" at bounding box center [823, 79] width 41 height 8
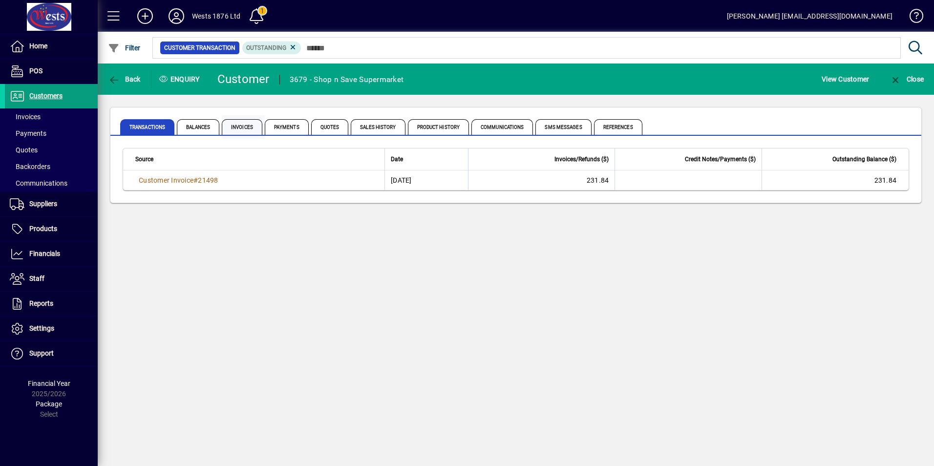
click at [229, 121] on span "Invoices" at bounding box center [242, 127] width 41 height 16
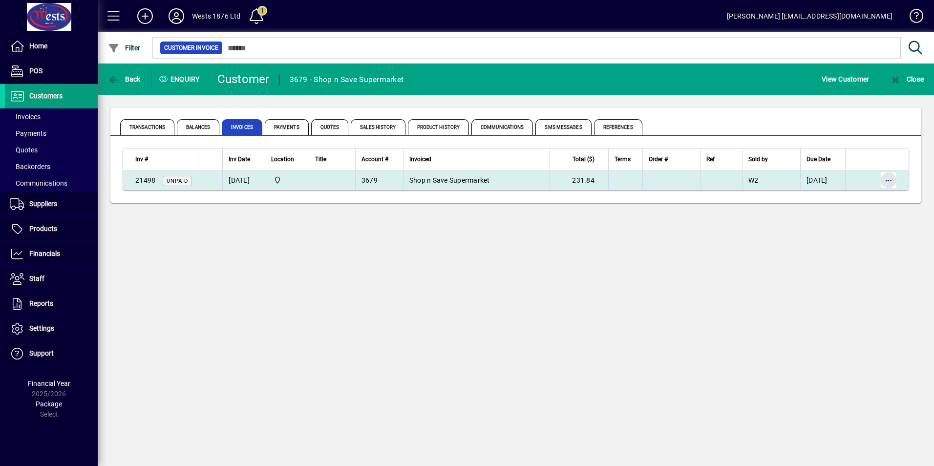
click at [893, 180] on span "button" at bounding box center [888, 180] width 23 height 23
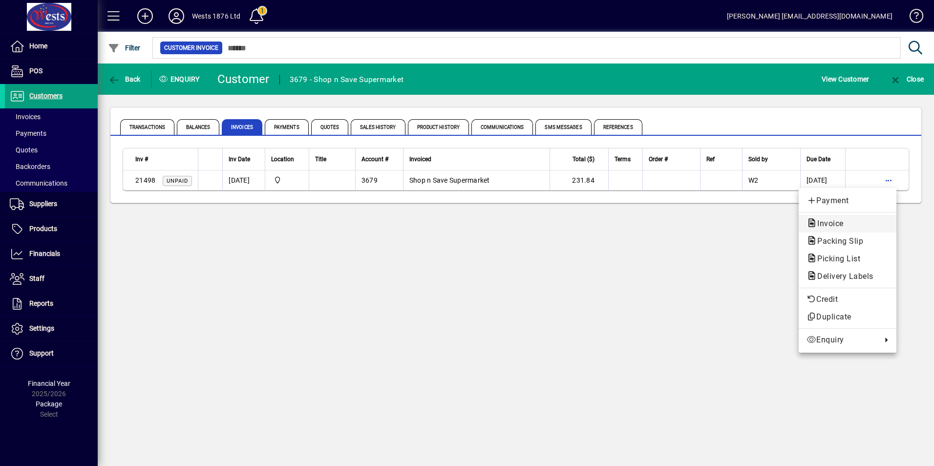
click at [839, 222] on span "Invoice" at bounding box center [828, 223] width 42 height 9
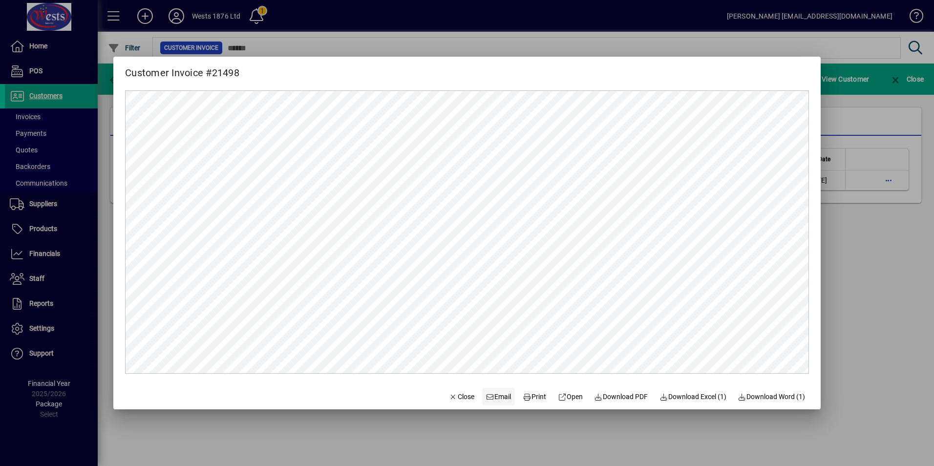
click at [486, 393] on span "Email" at bounding box center [498, 397] width 25 height 10
click at [450, 394] on span "Close" at bounding box center [461, 397] width 25 height 10
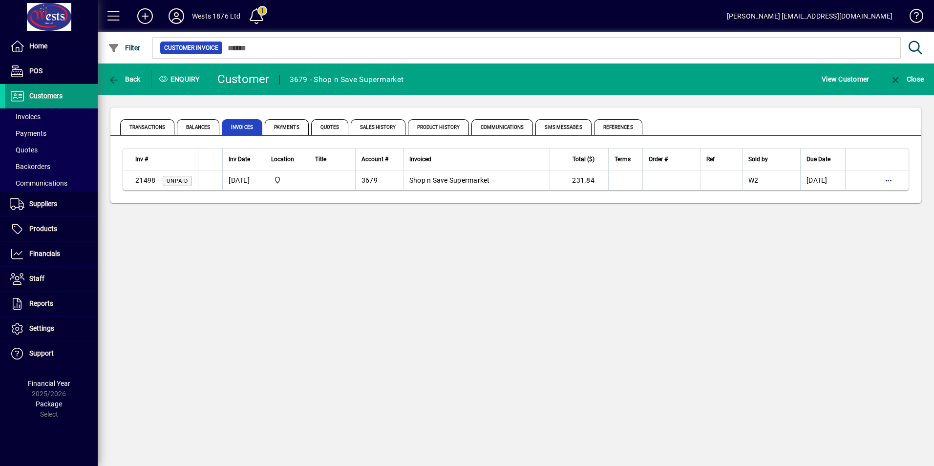
click at [15, 93] on icon at bounding box center [17, 96] width 15 height 12
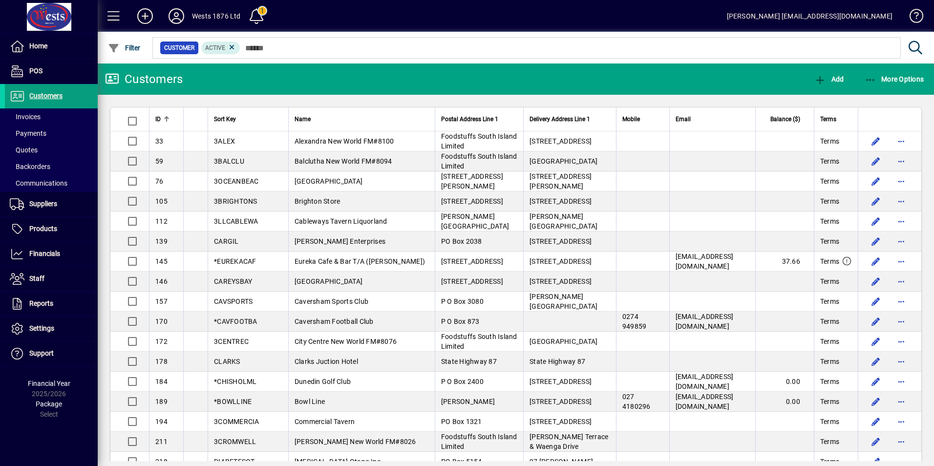
click at [302, 39] on div at bounding box center [569, 37] width 837 height 11
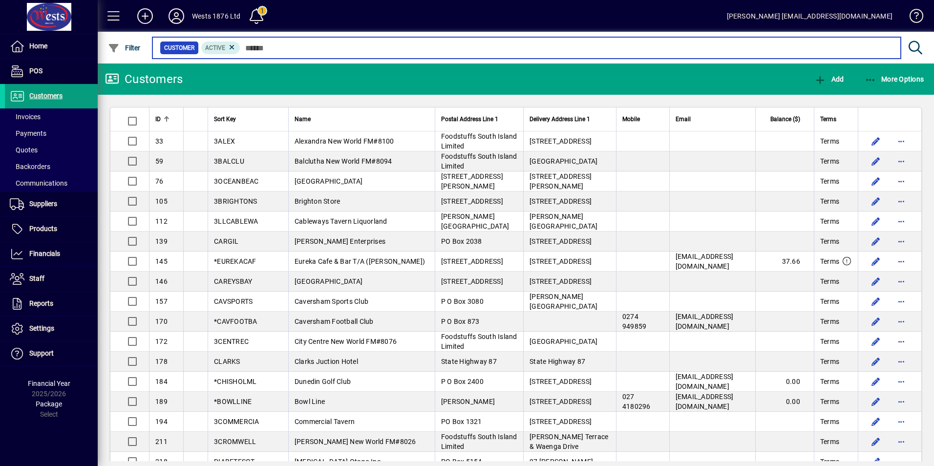
click at [297, 50] on input "text" at bounding box center [566, 48] width 653 height 14
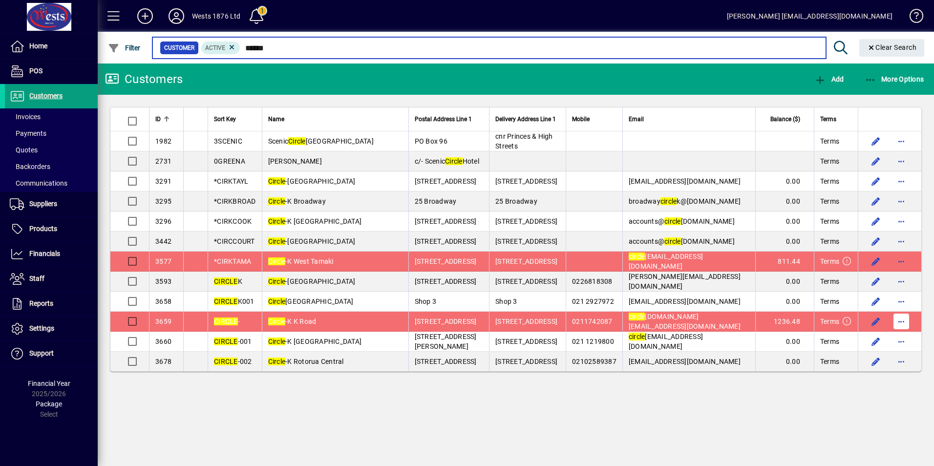
type input "******"
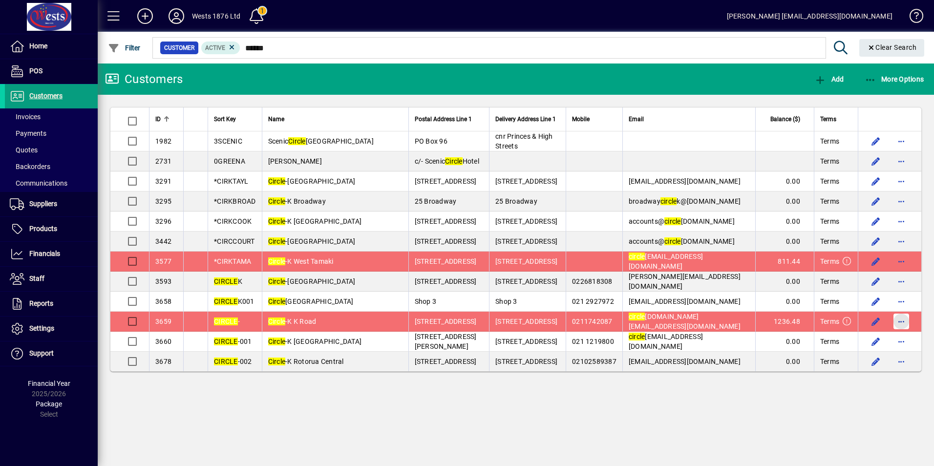
click at [905, 322] on span "button" at bounding box center [901, 321] width 23 height 23
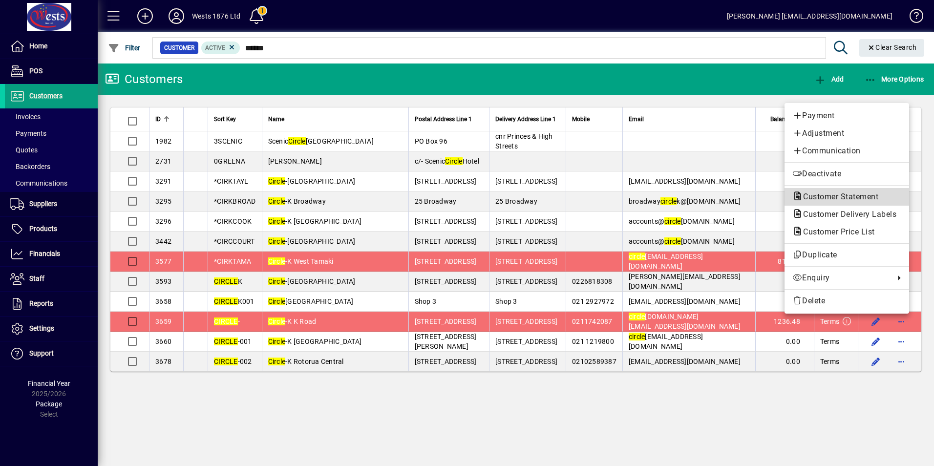
click at [844, 203] on button "Customer Statement" at bounding box center [847, 197] width 125 height 18
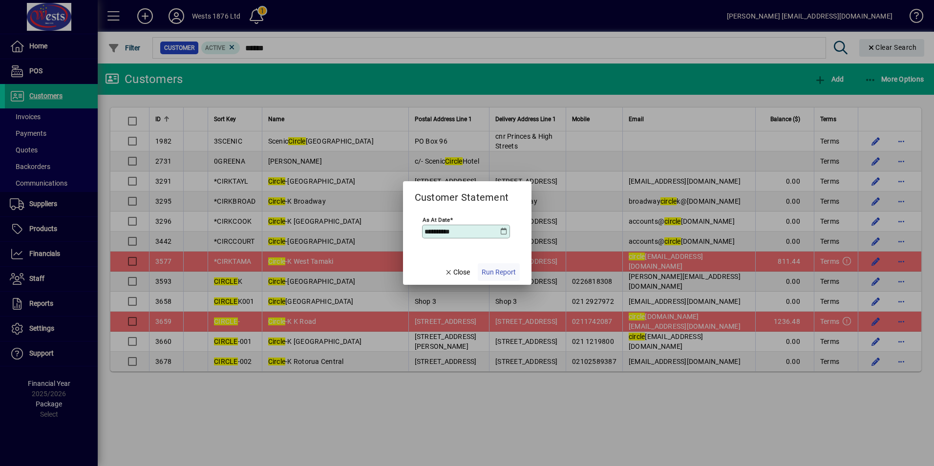
click at [499, 273] on span "Run Report" at bounding box center [499, 272] width 34 height 10
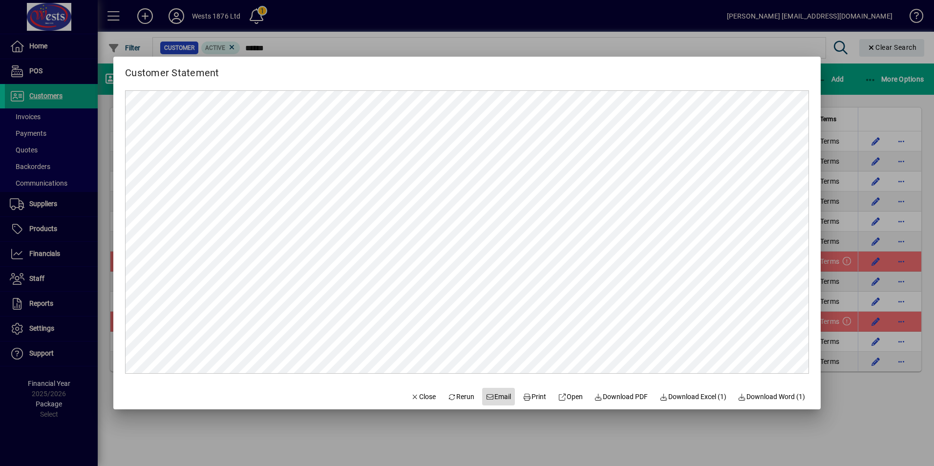
click at [490, 397] on span "Email" at bounding box center [498, 397] width 25 height 10
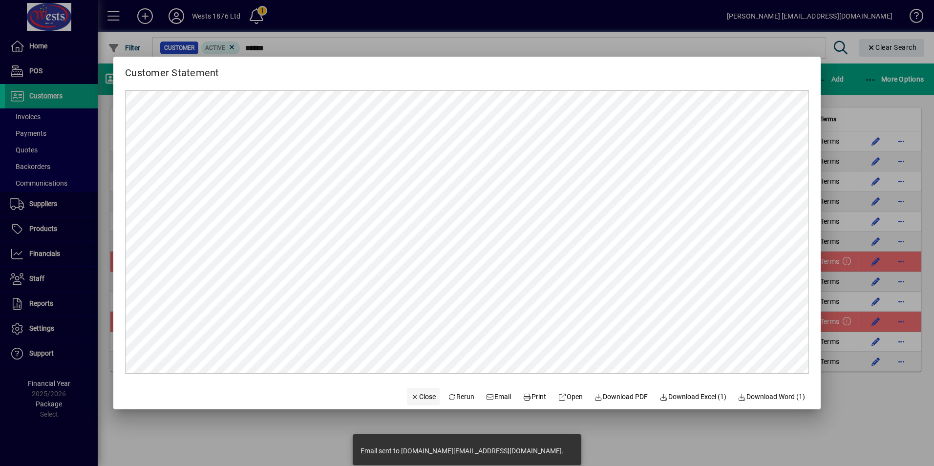
click at [411, 398] on span "Close" at bounding box center [423, 397] width 25 height 10
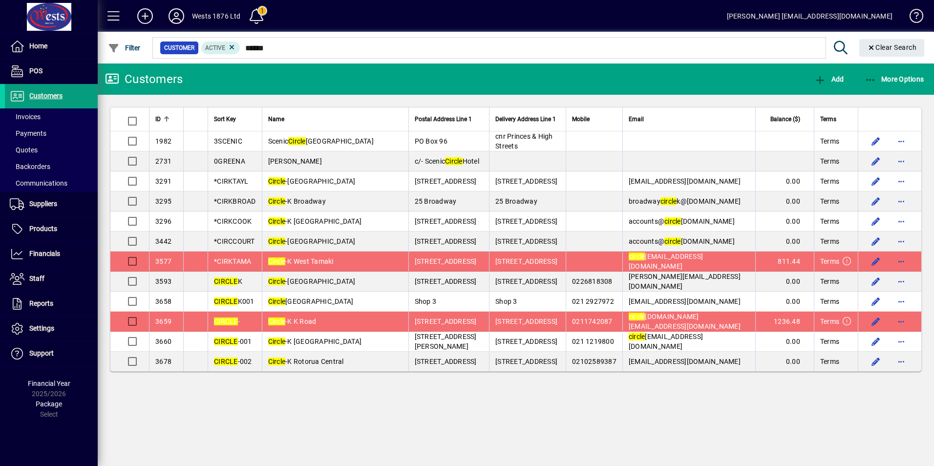
drag, startPoint x: 37, startPoint y: 96, endPoint x: 87, endPoint y: 29, distance: 83.5
click at [37, 96] on span "Customers" at bounding box center [45, 96] width 33 height 8
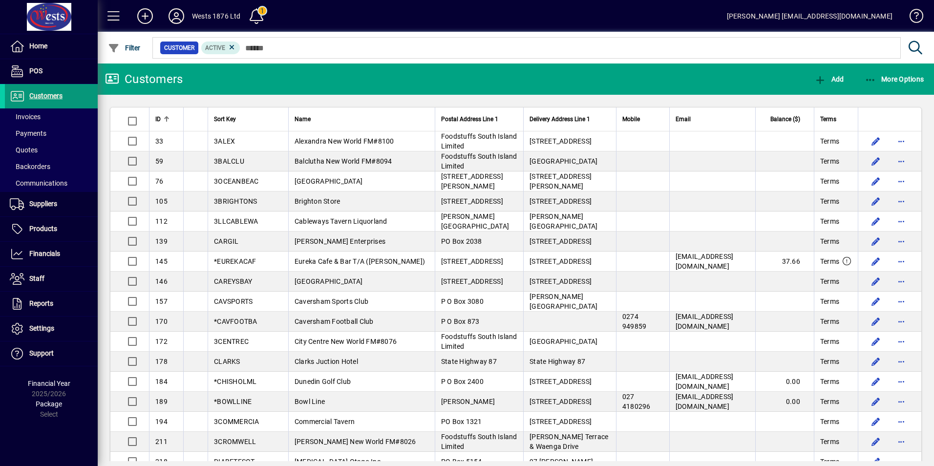
click at [38, 98] on span "Customers" at bounding box center [45, 96] width 33 height 8
click at [37, 94] on span "Customers" at bounding box center [45, 96] width 33 height 8
click at [867, 85] on span "button" at bounding box center [895, 78] width 65 height 23
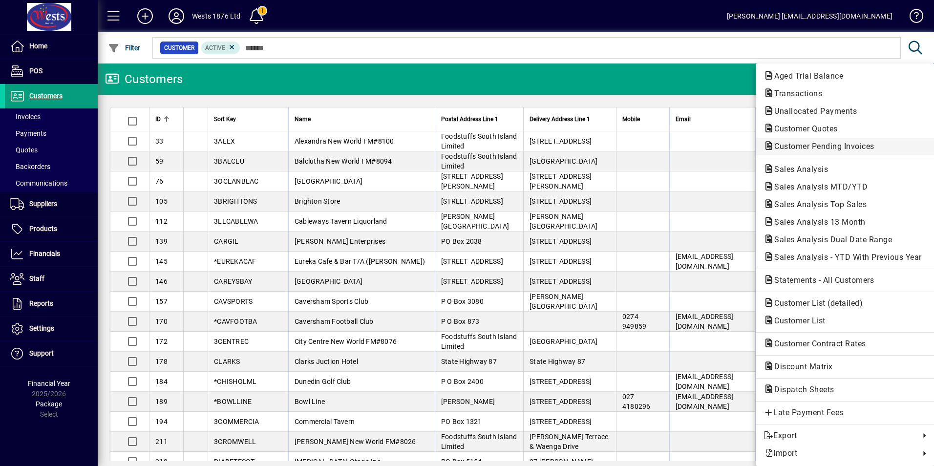
click at [817, 150] on span "Customer Pending Invoices" at bounding box center [822, 146] width 116 height 9
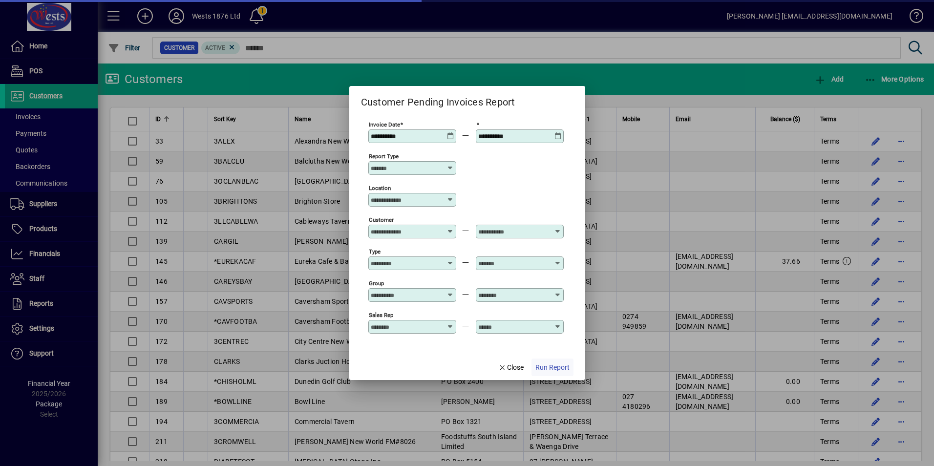
click at [546, 367] on span "Run Report" at bounding box center [553, 368] width 34 height 10
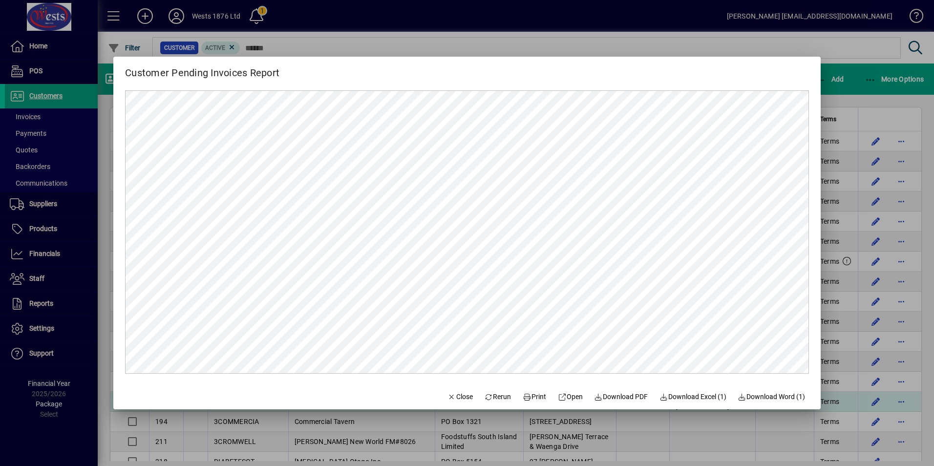
drag, startPoint x: 452, startPoint y: 398, endPoint x: 488, endPoint y: 402, distance: 36.3
click at [452, 398] on span "Close" at bounding box center [460, 397] width 25 height 10
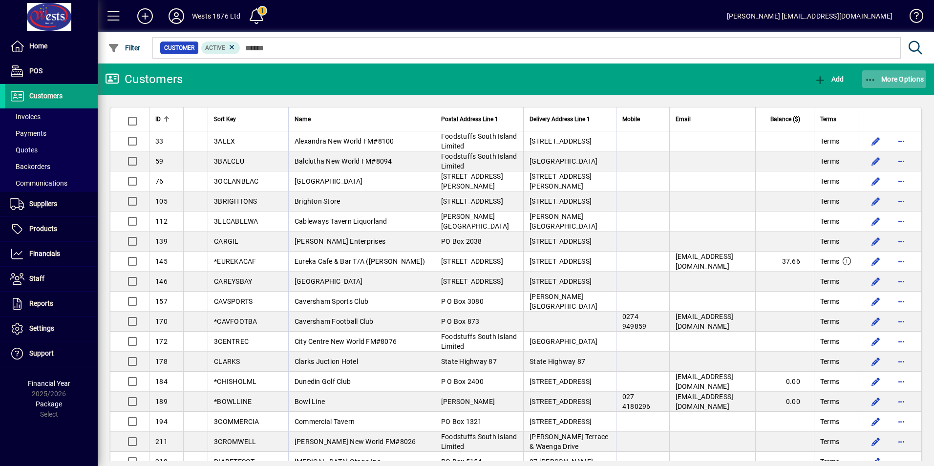
click at [866, 79] on icon "button" at bounding box center [871, 80] width 12 height 10
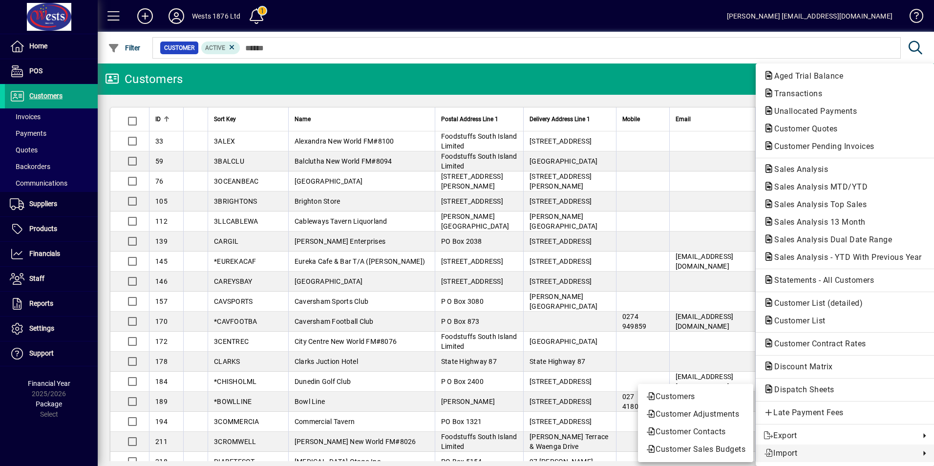
click at [623, 20] on div at bounding box center [467, 233] width 934 height 466
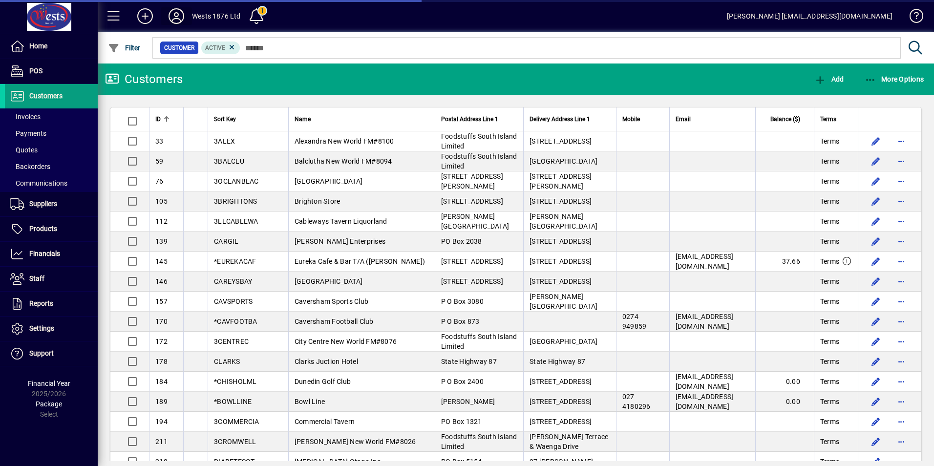
click at [178, 16] on icon at bounding box center [177, 16] width 20 height 16
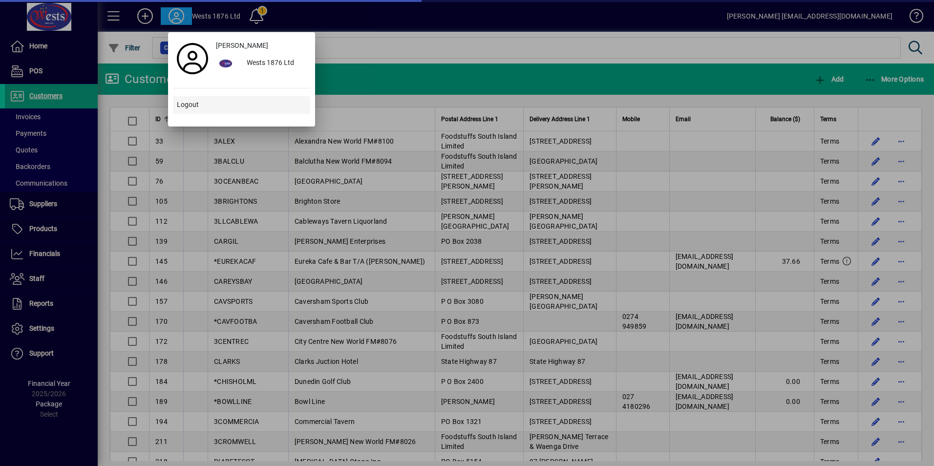
click at [182, 108] on span "Logout" at bounding box center [188, 105] width 22 height 10
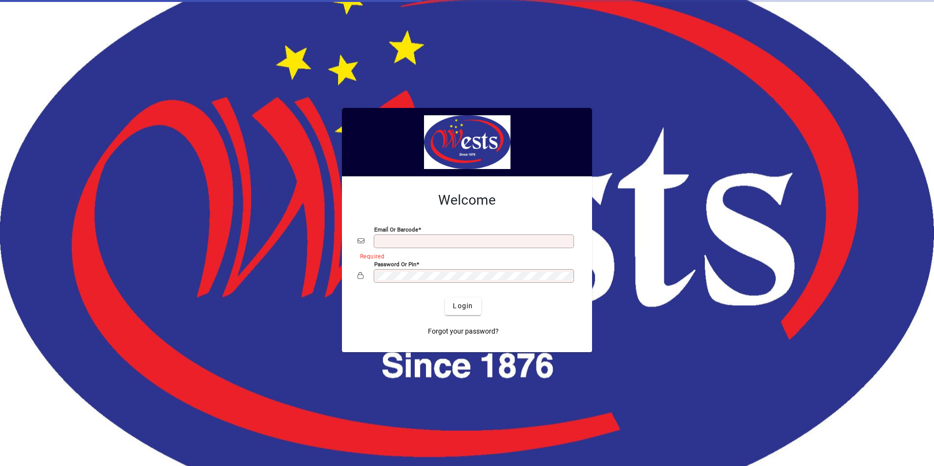
type input "**********"
click at [133, 95] on div at bounding box center [467, 233] width 934 height 466
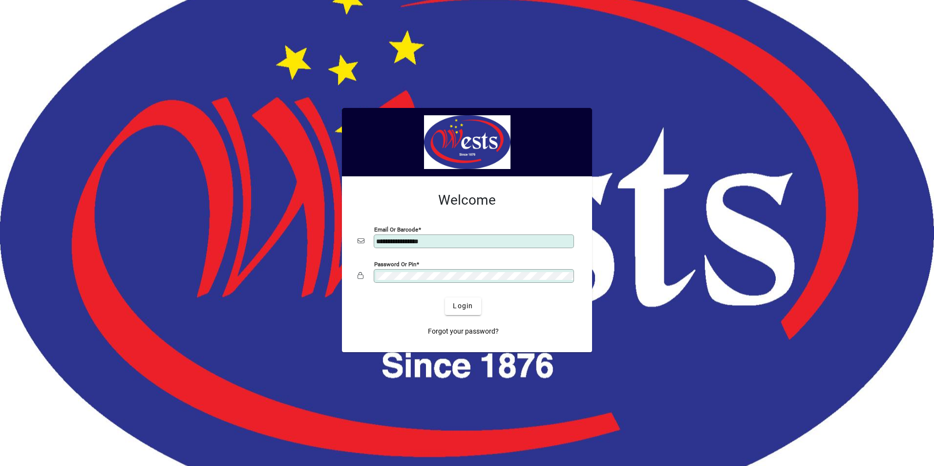
click at [158, 35] on div at bounding box center [467, 233] width 934 height 466
